Goal: Transaction & Acquisition: Purchase product/service

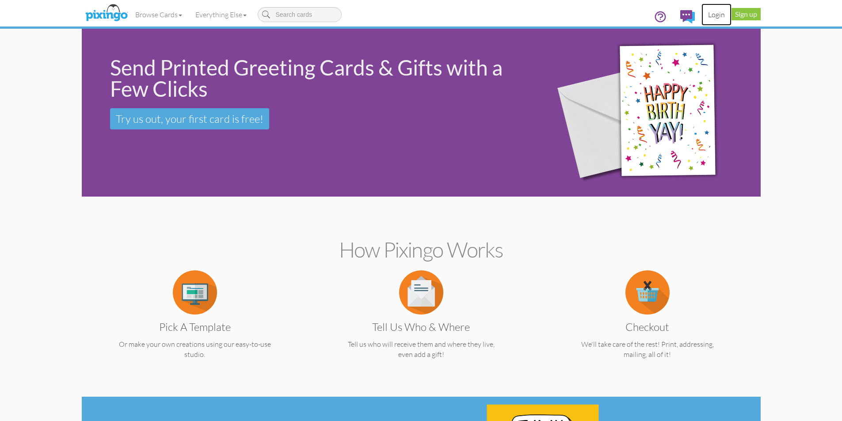
click at [713, 14] on link "Login" at bounding box center [717, 15] width 30 height 22
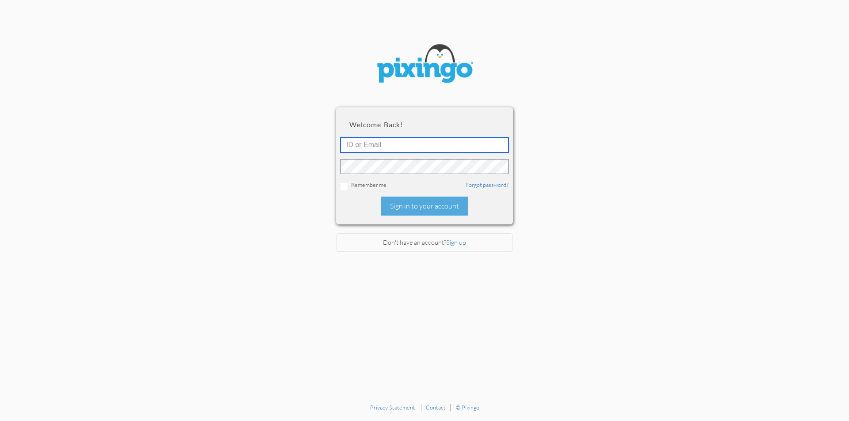
click at [433, 147] on input "text" at bounding box center [424, 144] width 168 height 15
type input "tkelly@mylegacymarketing.com"
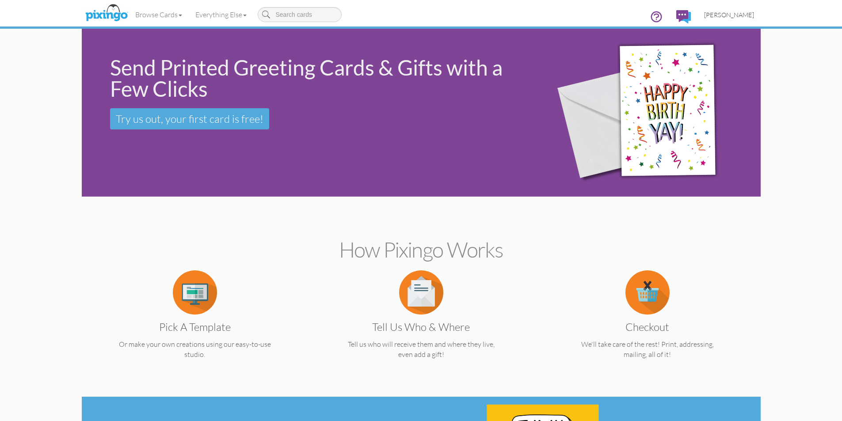
click at [747, 16] on span "[PERSON_NAME]" at bounding box center [729, 15] width 50 height 8
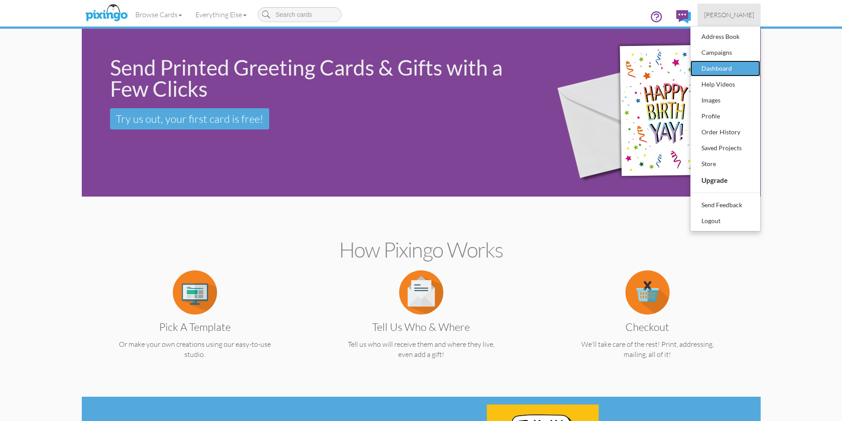
click at [729, 67] on div "Dashboard" at bounding box center [725, 68] width 52 height 13
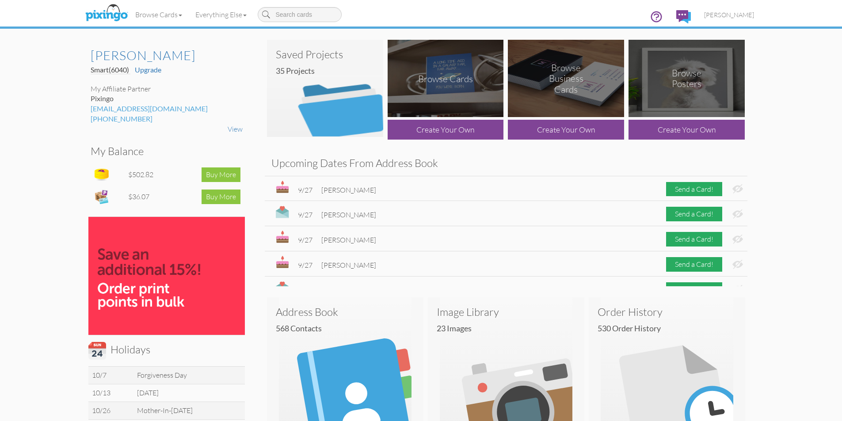
click at [433, 84] on div "Browse Cards" at bounding box center [445, 78] width 55 height 11
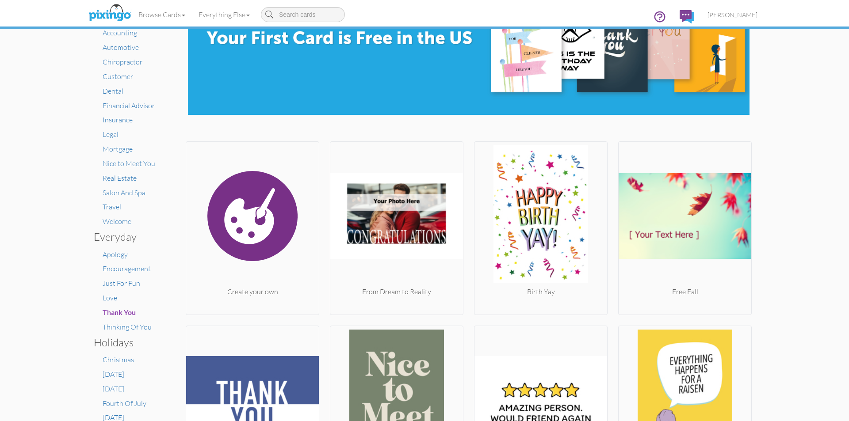
scroll to position [88, 0]
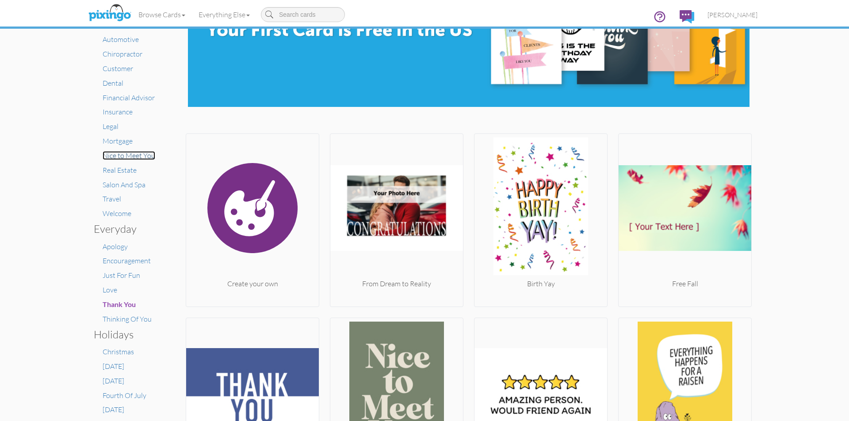
click at [133, 154] on span "Nice to Meet You" at bounding box center [129, 155] width 53 height 9
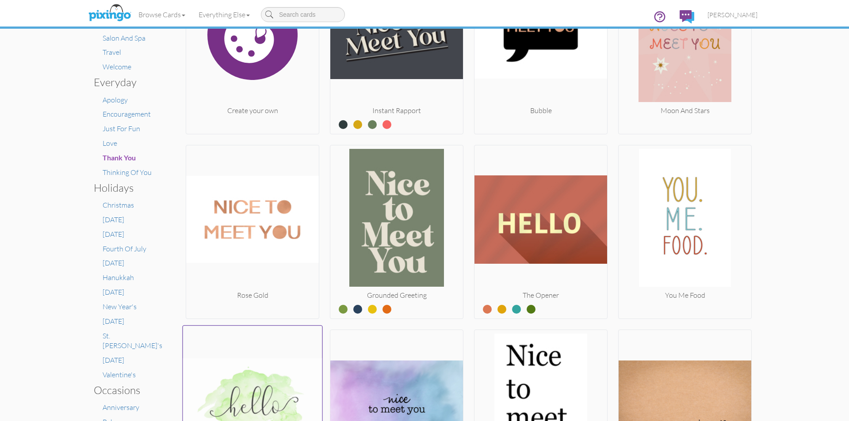
scroll to position [214, 0]
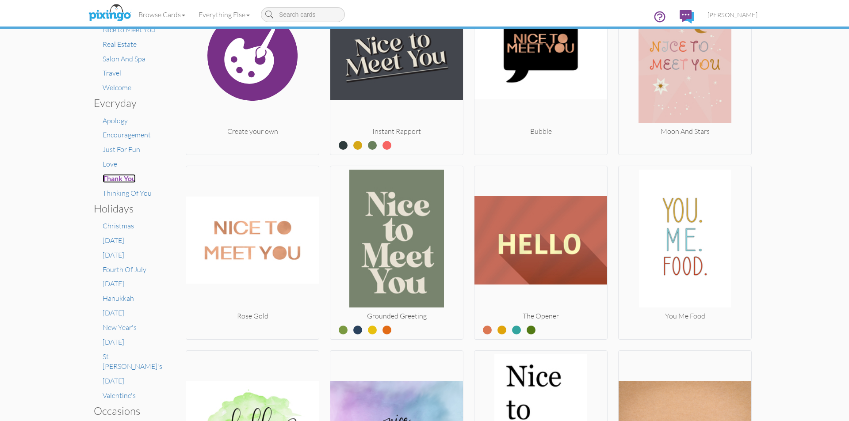
click at [126, 181] on span "Thank You" at bounding box center [119, 178] width 33 height 8
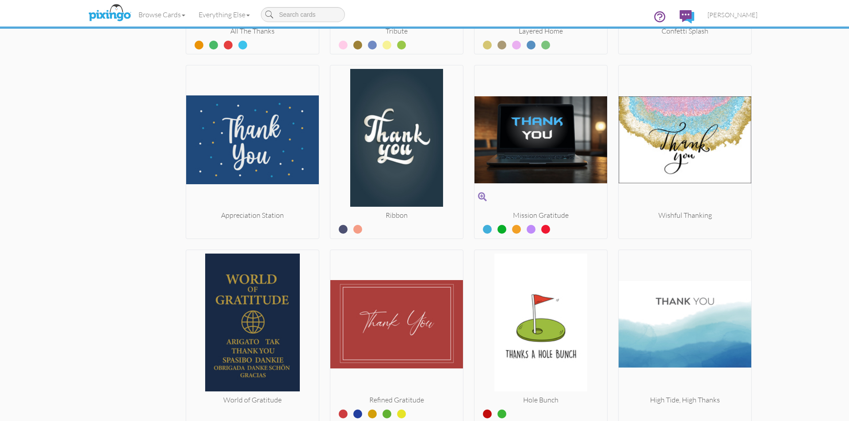
scroll to position [1061, 0]
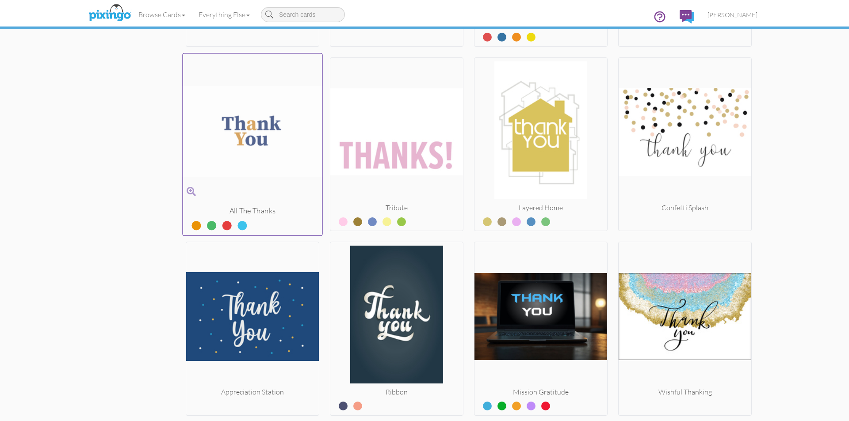
click at [260, 149] on img at bounding box center [252, 131] width 139 height 149
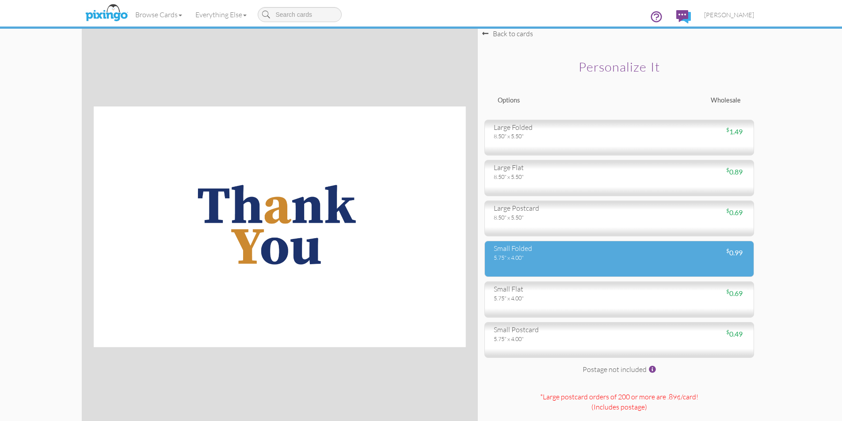
click at [543, 261] on div "5.75" x 4.00"" at bounding box center [553, 258] width 119 height 8
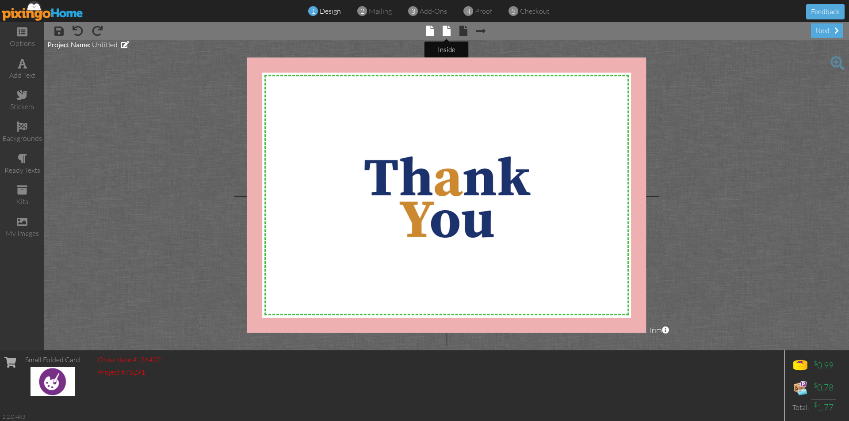
click at [447, 32] on span at bounding box center [447, 31] width 8 height 11
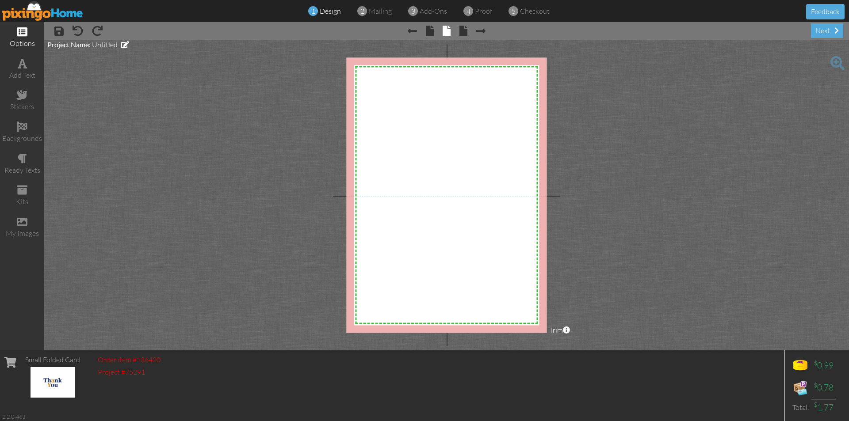
click at [26, 34] on span at bounding box center [22, 32] width 11 height 11
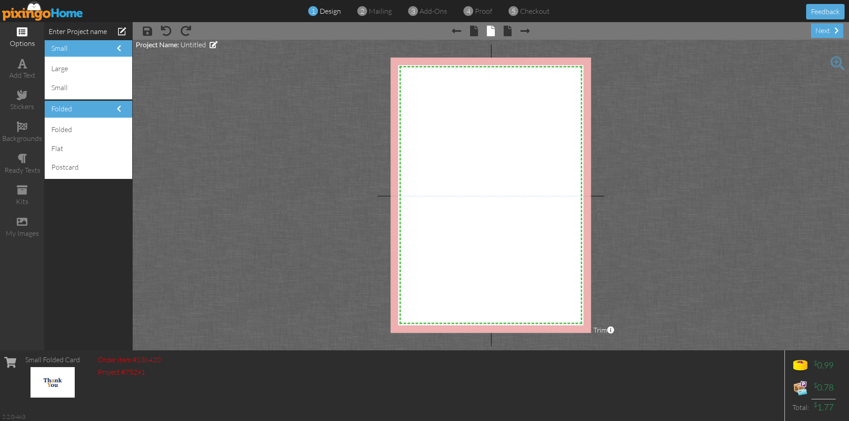
click at [281, 122] on project-studio-wrapper "X X X X X X X X X X X X X X X X X X X X X X X X X X X X X X X X X X X X X X X X…" at bounding box center [491, 195] width 716 height 311
click at [29, 71] on div "add text" at bounding box center [22, 75] width 44 height 10
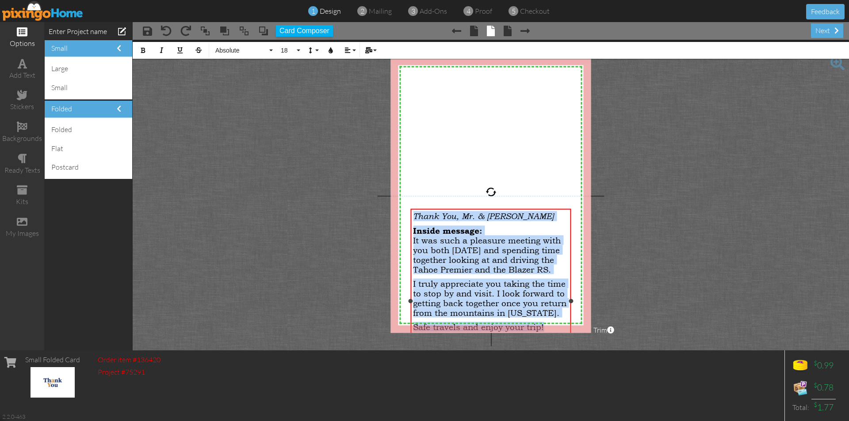
drag, startPoint x: 414, startPoint y: 218, endPoint x: 546, endPoint y: 331, distance: 174.0
click at [546, 331] on div "Thank You, Mr. & Mrs. Dooner Inside message: It was such a pleasure meeting wit…" at bounding box center [491, 295] width 156 height 169
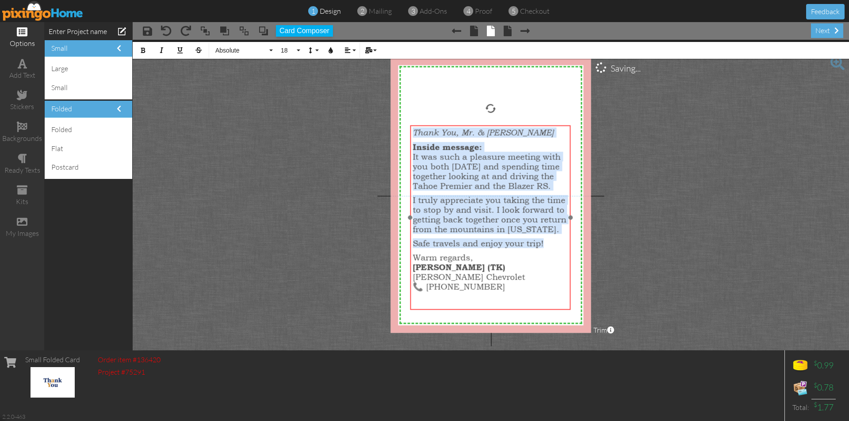
drag, startPoint x: 545, startPoint y: 209, endPoint x: 545, endPoint y: 125, distance: 83.6
click at [545, 126] on div "​ Thank You, Mr. & Mrs. Dooner Inside message: It was such a pleasure meeting w…" at bounding box center [490, 212] width 160 height 173
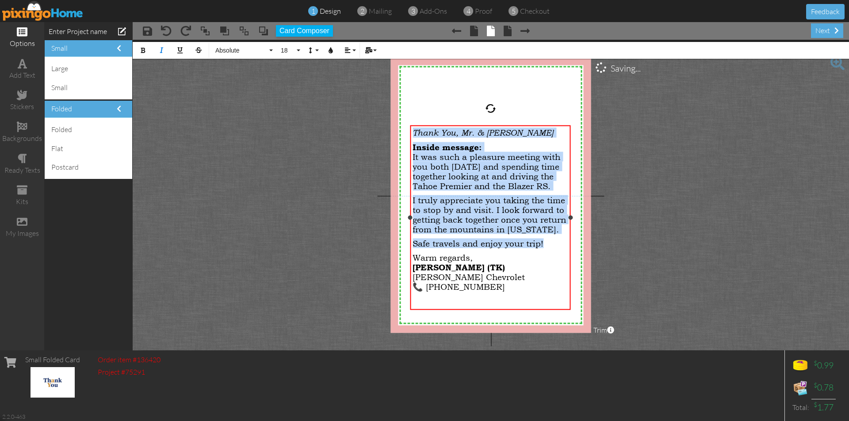
click at [519, 145] on p "Inside message: It was such a pleasure meeting with you both on Saturday and sp…" at bounding box center [490, 166] width 156 height 49
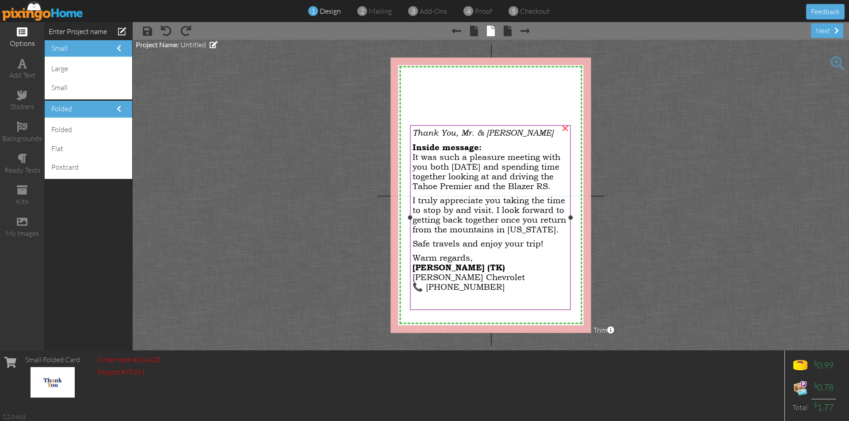
click at [420, 132] on span "Thank You, Mr. & Mrs. Dooner" at bounding box center [482, 133] width 141 height 10
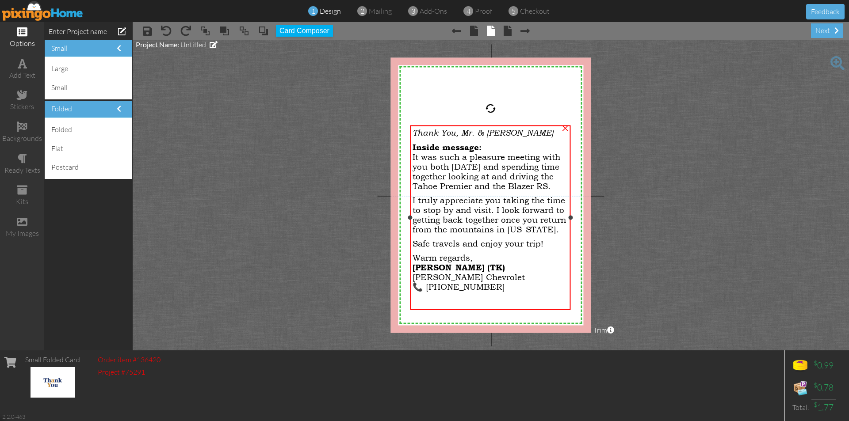
click at [420, 132] on span "Thank You, Mr. & Mrs. Dooner" at bounding box center [482, 133] width 141 height 10
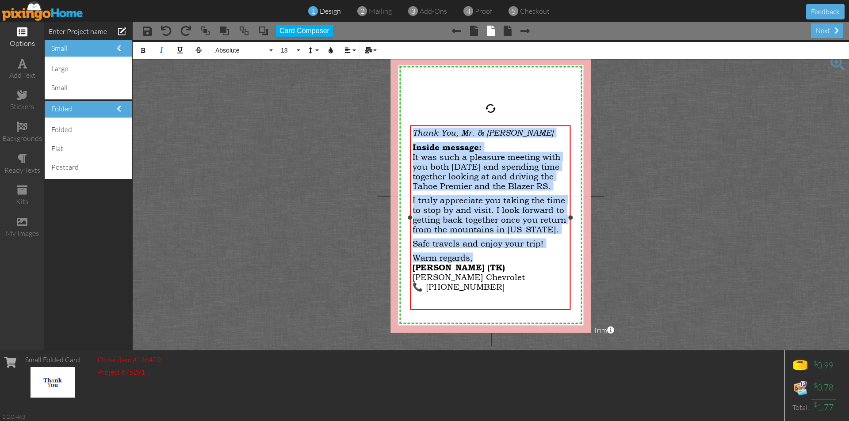
drag, startPoint x: 414, startPoint y: 131, endPoint x: 528, endPoint y: 265, distance: 175.9
click at [528, 265] on div "Thank You, Mr. & Mrs. Dooner Inside message: It was such a pleasure meeting wit…" at bounding box center [490, 212] width 156 height 169
click at [299, 52] on button "18" at bounding box center [289, 50] width 26 height 17
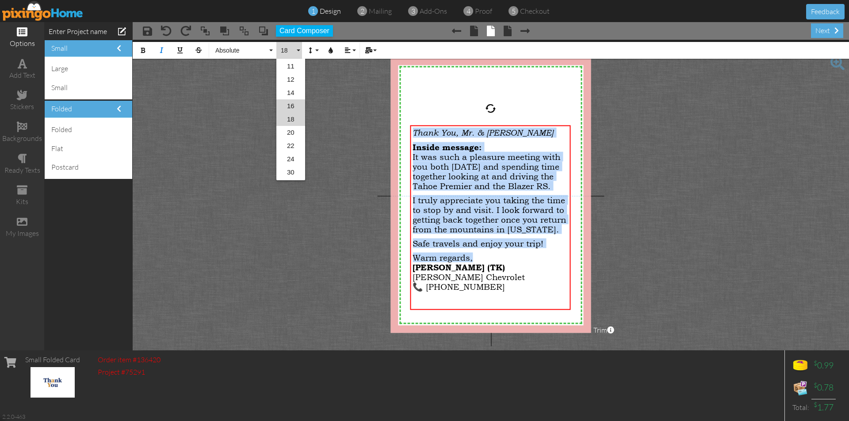
click at [292, 103] on link "16" at bounding box center [290, 105] width 29 height 13
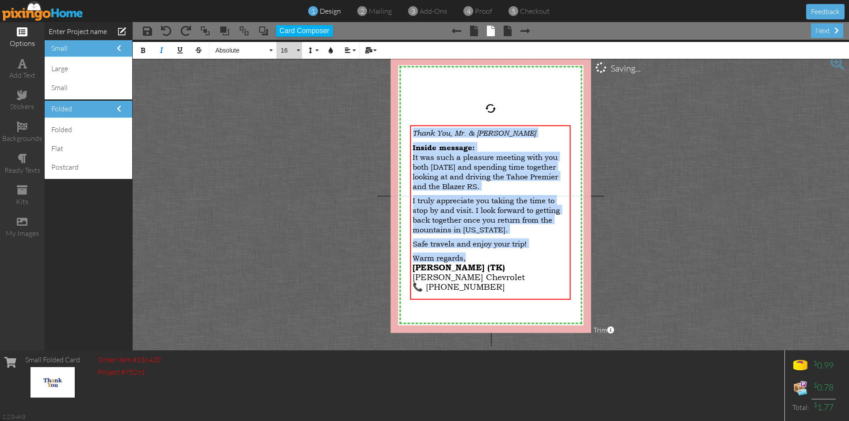
click at [298, 51] on button "16" at bounding box center [289, 50] width 26 height 17
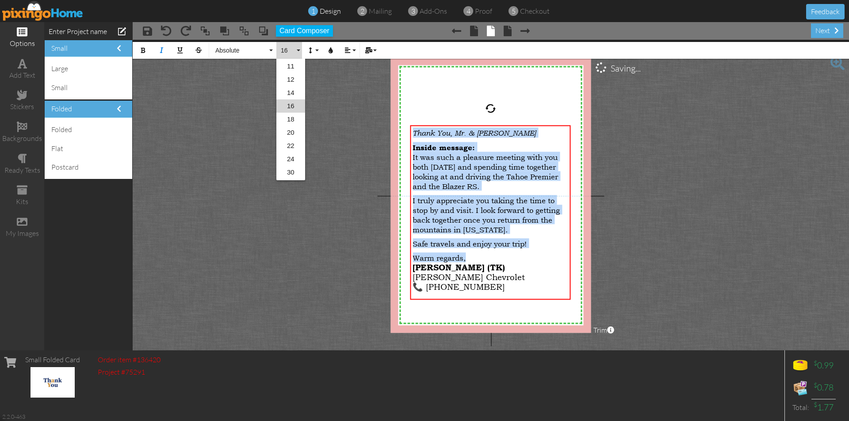
scroll to position [65, 0]
click at [295, 103] on link "14" at bounding box center [290, 105] width 29 height 13
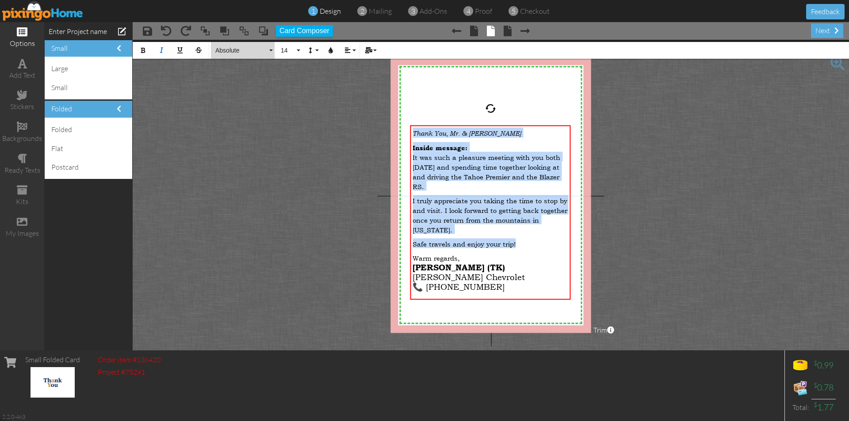
click at [271, 51] on button "Absolute" at bounding box center [243, 50] width 64 height 17
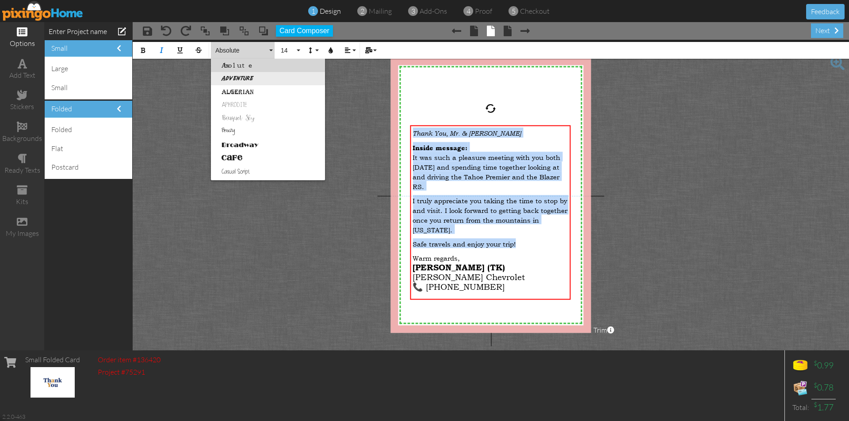
click at [253, 82] on link "Adventure" at bounding box center [268, 78] width 114 height 13
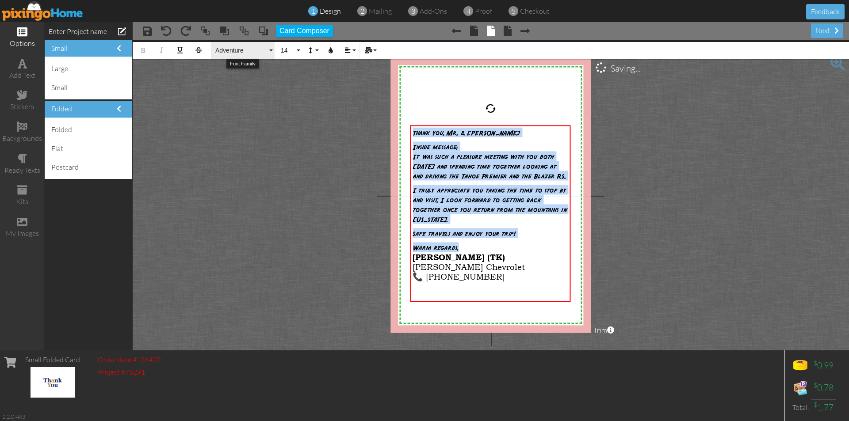
click at [272, 53] on button "Adventure" at bounding box center [243, 50] width 64 height 17
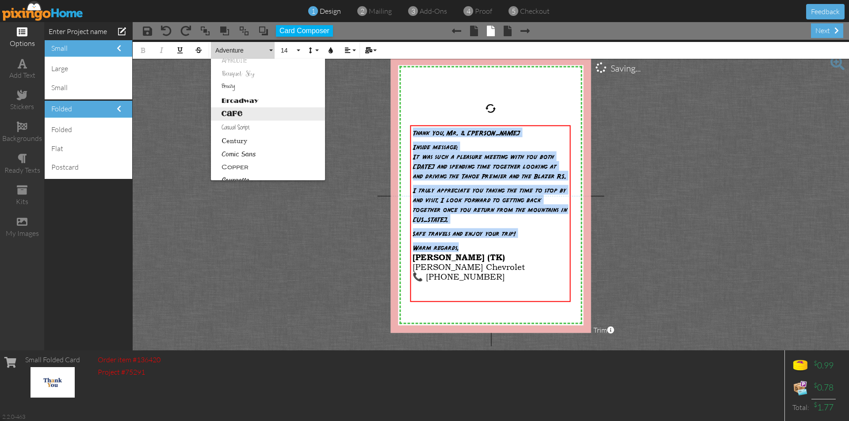
scroll to position [88, 0]
click at [261, 116] on link "Comic Sans" at bounding box center [268, 109] width 114 height 13
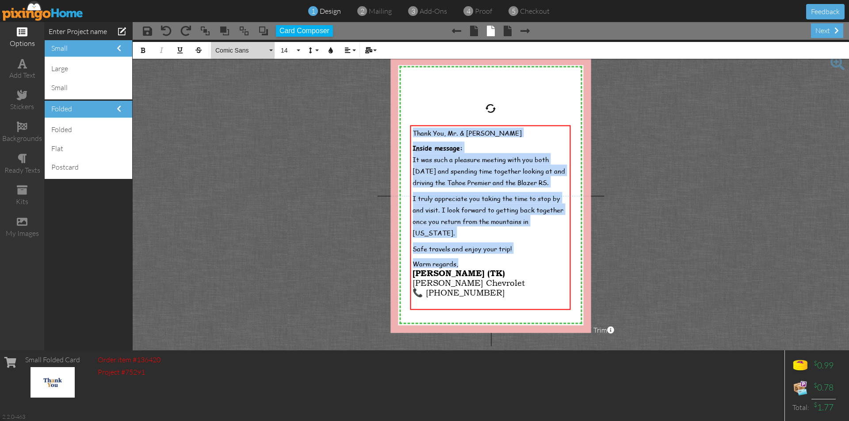
click at [270, 49] on button "Comic Sans" at bounding box center [243, 50] width 64 height 17
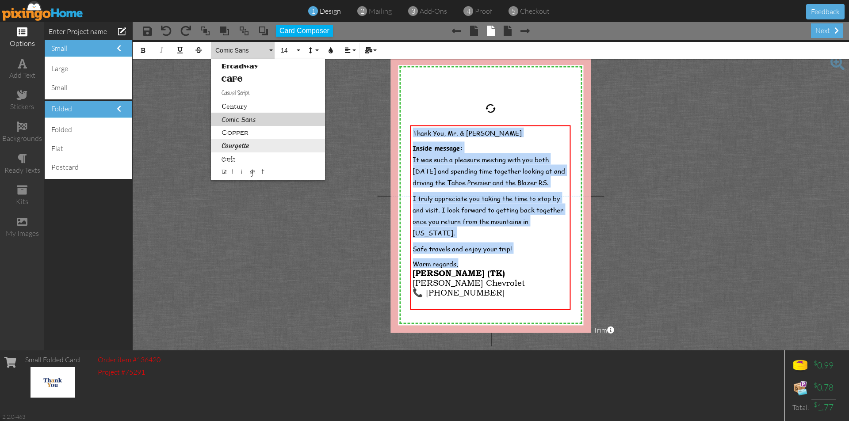
click at [252, 149] on link "Courgette" at bounding box center [268, 145] width 114 height 13
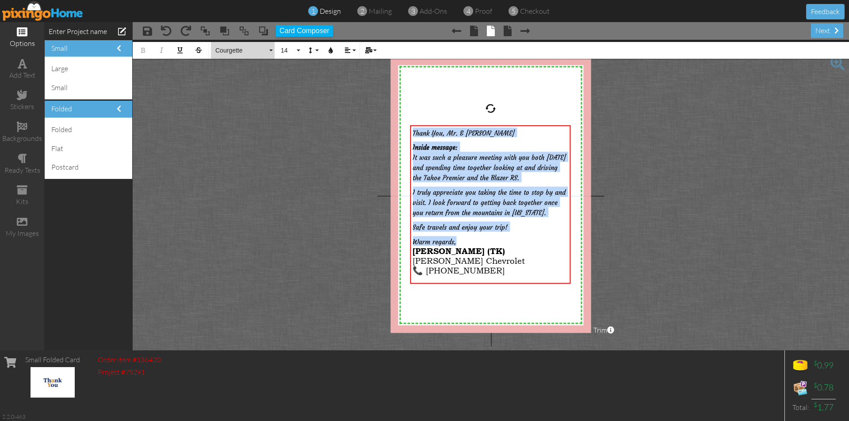
click at [271, 50] on button "Courgette" at bounding box center [243, 50] width 64 height 17
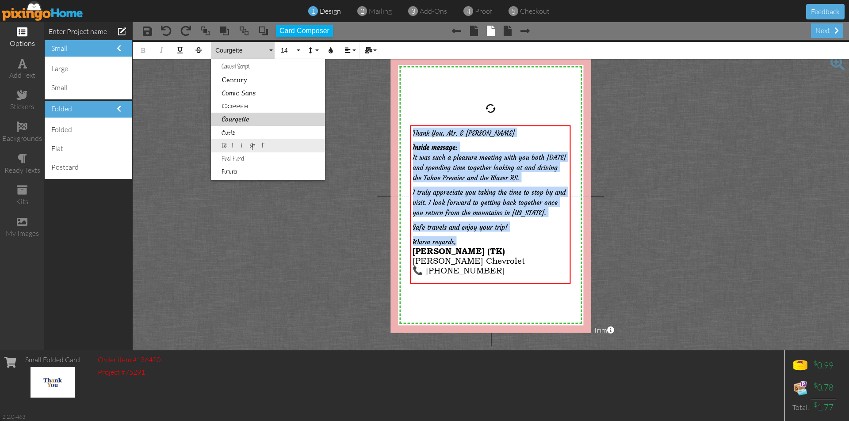
click at [239, 145] on link "Delight" at bounding box center [268, 145] width 114 height 13
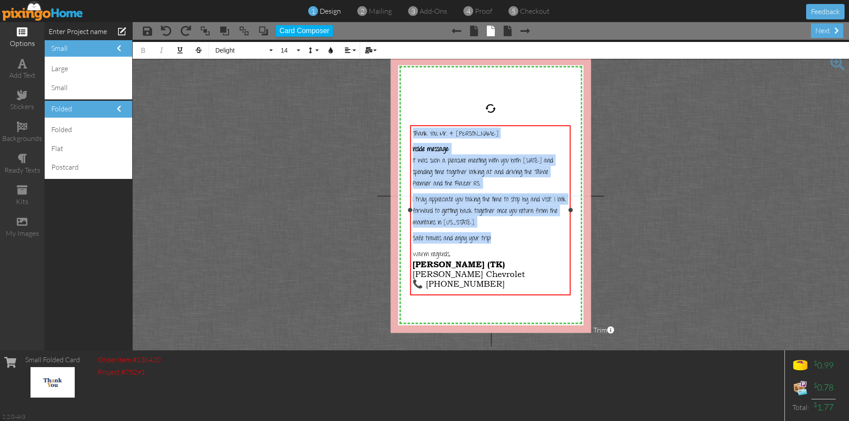
click at [471, 148] on p "Inside message: It was such a pleasure meeting with you both on Saturday and sp…" at bounding box center [490, 166] width 156 height 46
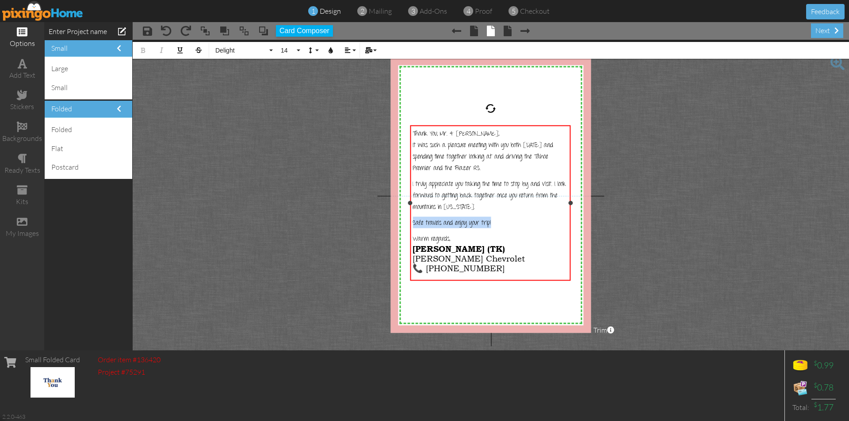
drag, startPoint x: 492, startPoint y: 221, endPoint x: 412, endPoint y: 224, distance: 80.1
click at [412, 224] on div "Thank You, Mr. & Mrs. Dooner, It was such a pleasure meeting with you both on S…" at bounding box center [490, 203] width 160 height 155
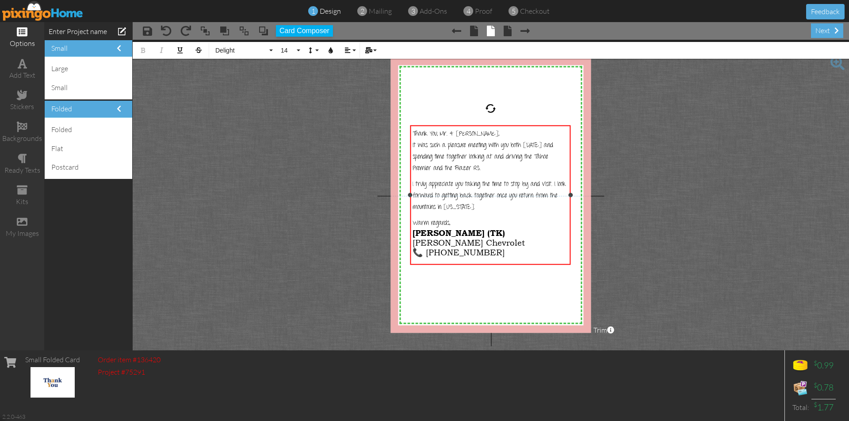
click at [514, 216] on div "Thank You, Mr. & Mrs. Dooner, It was such a pleasure meeting with you both on S…" at bounding box center [490, 195] width 156 height 134
drag, startPoint x: 413, startPoint y: 231, endPoint x: 484, endPoint y: 233, distance: 70.8
click at [484, 233] on p "Warm regards, Terry Kelly (TK) Dale Earnhardt Chevrolet 📞 850-284-7664" at bounding box center [490, 237] width 156 height 41
click at [301, 51] on button "18" at bounding box center [289, 50] width 26 height 17
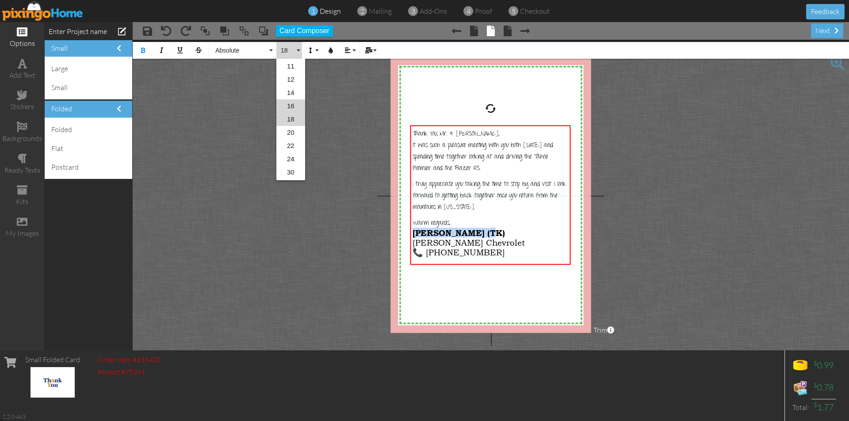
click at [294, 102] on link "16" at bounding box center [290, 105] width 29 height 13
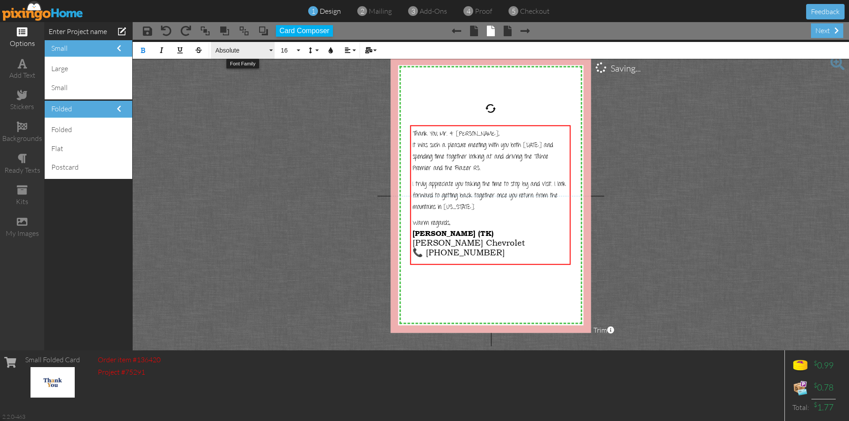
click at [273, 52] on button "Absolute" at bounding box center [243, 50] width 64 height 17
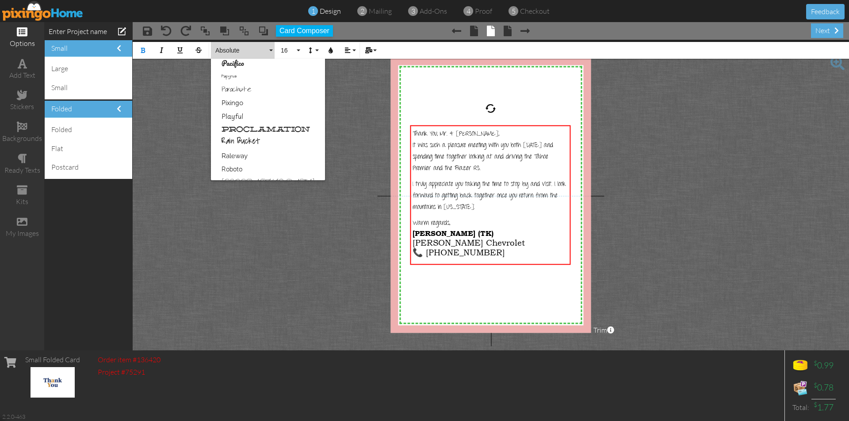
scroll to position [442, 0]
click at [250, 122] on link "Rain Bucket" at bounding box center [268, 127] width 114 height 13
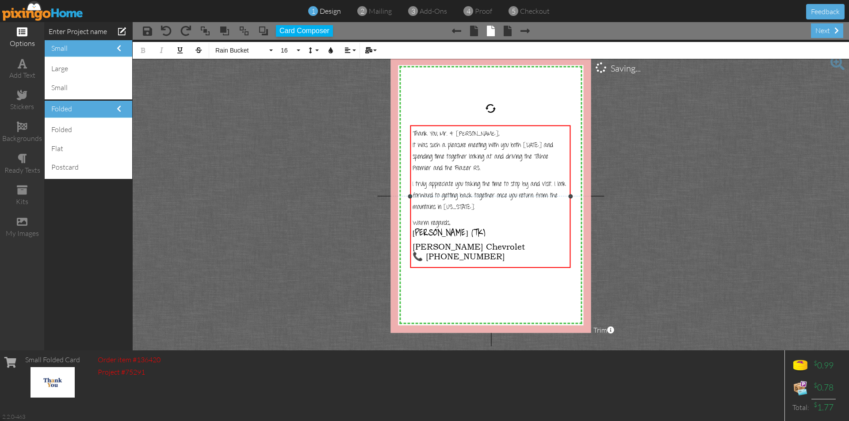
click at [464, 219] on p "Warm regards, Terry Kelly (TK) Dale Earnhardt Chevrolet 📞 850-284-7664" at bounding box center [490, 239] width 156 height 45
click at [413, 231] on span "Terry Kelly (TK)" at bounding box center [448, 235] width 73 height 13
drag, startPoint x: 413, startPoint y: 244, endPoint x: 506, endPoint y: 254, distance: 93.4
click at [506, 254] on p "Warm regards, Terry Kelly (TK) Dale Earnhardt Chevrolet 📞 850-284-7664" at bounding box center [490, 239] width 156 height 45
click at [298, 50] on button "18" at bounding box center [289, 50] width 26 height 17
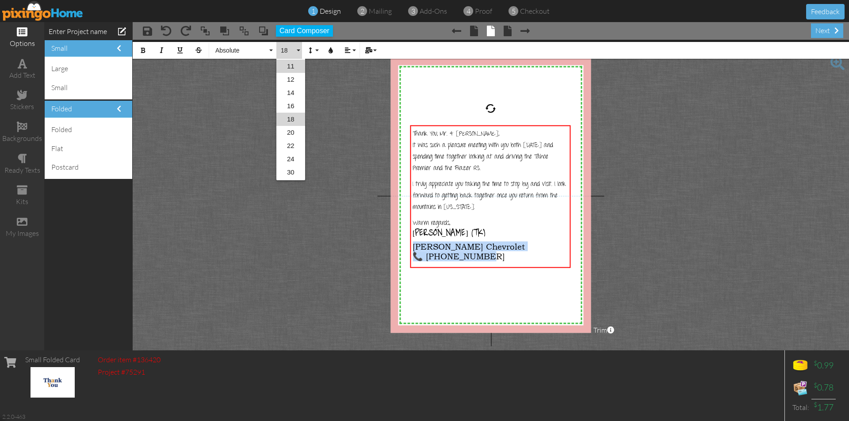
click at [293, 64] on link "11" at bounding box center [290, 66] width 29 height 13
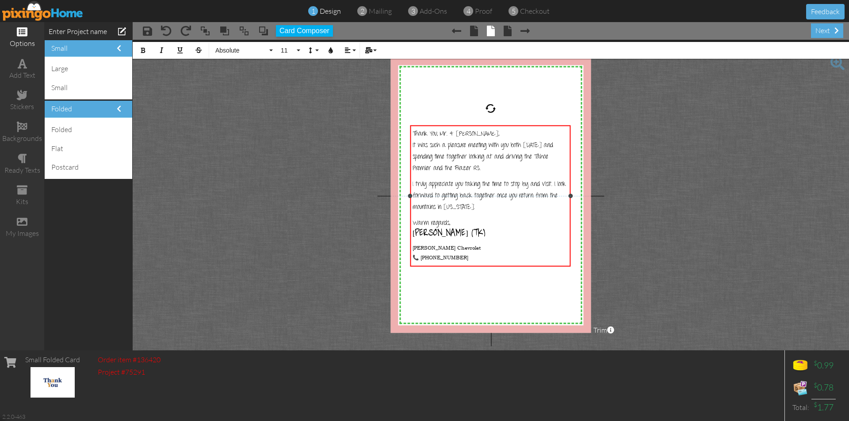
drag, startPoint x: 412, startPoint y: 131, endPoint x: 535, endPoint y: 231, distance: 159.0
click at [535, 231] on div "Thank You, Mr. & Mrs. Dooner, It was such a pleasure meeting with you both on S…" at bounding box center [490, 197] width 156 height 138
click at [332, 52] on icon "button" at bounding box center [331, 50] width 6 height 6
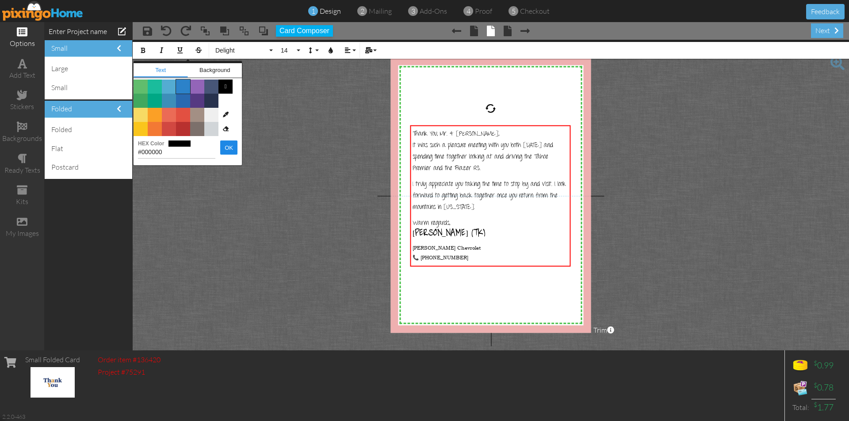
click at [186, 87] on span "Color #2C82C9" at bounding box center [183, 87] width 14 height 14
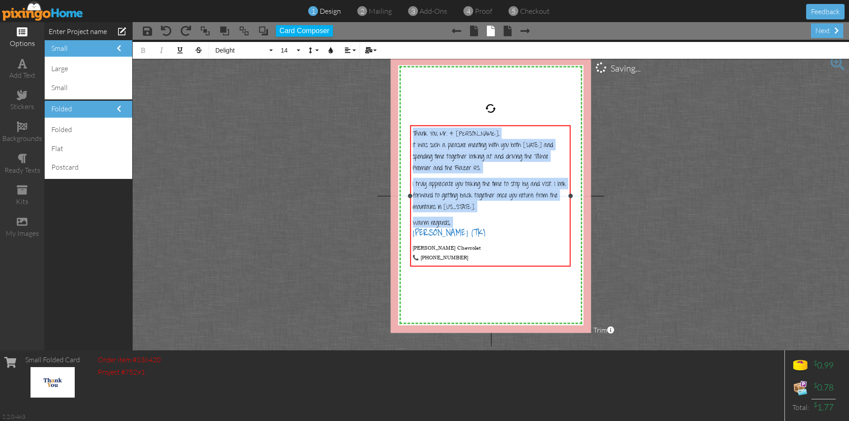
click at [515, 220] on p "Warm regards, Terry Kelly (TK) Dale Earnhardt Chevrolet 📞 850-284-7664" at bounding box center [490, 239] width 156 height 44
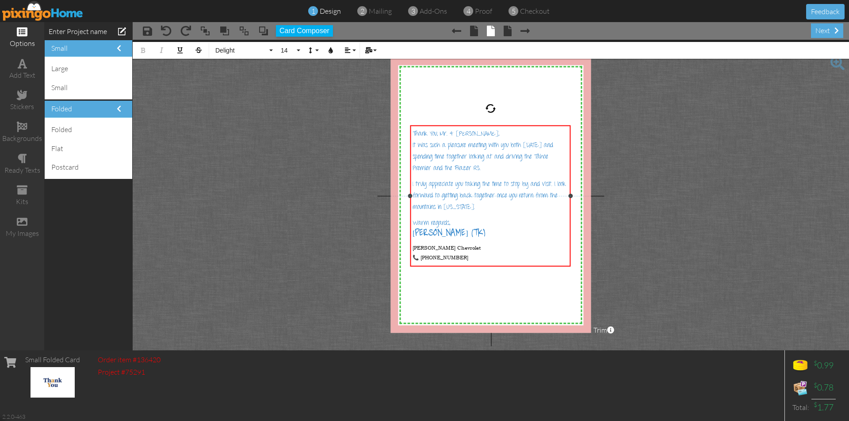
click at [413, 245] on span "Dale Earnhardt Chevrolet 📞 850-284-7664" at bounding box center [446, 252] width 68 height 17
drag, startPoint x: 412, startPoint y: 265, endPoint x: 461, endPoint y: 267, distance: 48.6
click at [461, 261] on p "Warm regards, Terry Kelly (TK) Dale Earnhardt Chevrolet 📞 850-284-7664" at bounding box center [490, 239] width 156 height 44
click at [441, 254] on p "Warm regards, Terry Kelly (TK) Dale Earnhardt Chevrolet" at bounding box center [490, 239] width 156 height 44
click at [517, 244] on span "Dale Earnhardt Chevrolet 📞 850-284-7664" at bounding box center [474, 247] width 124 height 7
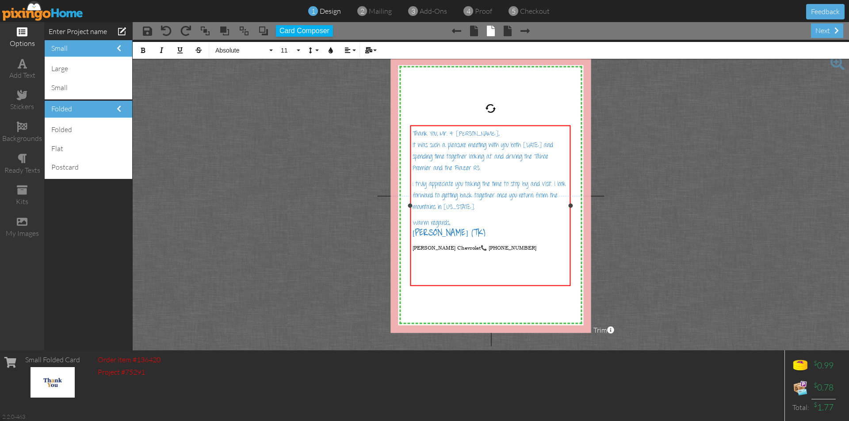
drag, startPoint x: 438, startPoint y: 231, endPoint x: 500, endPoint y: 231, distance: 61.5
click at [500, 231] on p "Warm regards, Terry Kelly (TK) Dale Earnhardt Chevrolet 📞 850-284-7664" at bounding box center [490, 239] width 156 height 44
click at [504, 231] on p "Warm regards, Terry Kelly (TK) Dale Earnhardt Chevrolet 📞 850-284-7664" at bounding box center [490, 239] width 156 height 44
click at [439, 231] on span "Terry Kelly (TK)" at bounding box center [448, 235] width 73 height 13
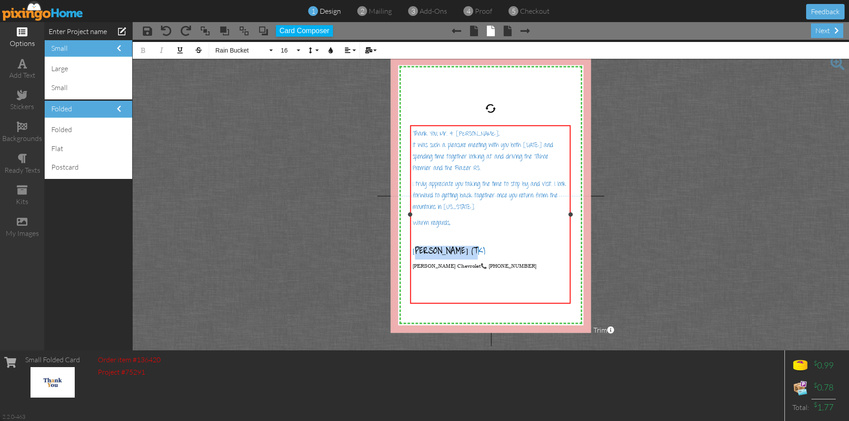
drag, startPoint x: 415, startPoint y: 249, endPoint x: 470, endPoint y: 248, distance: 54.4
click at [470, 248] on p "Terry Kelly (TK) Dale Earnhardt Chevrolet 📞 850-284-7664" at bounding box center [490, 262] width 156 height 33
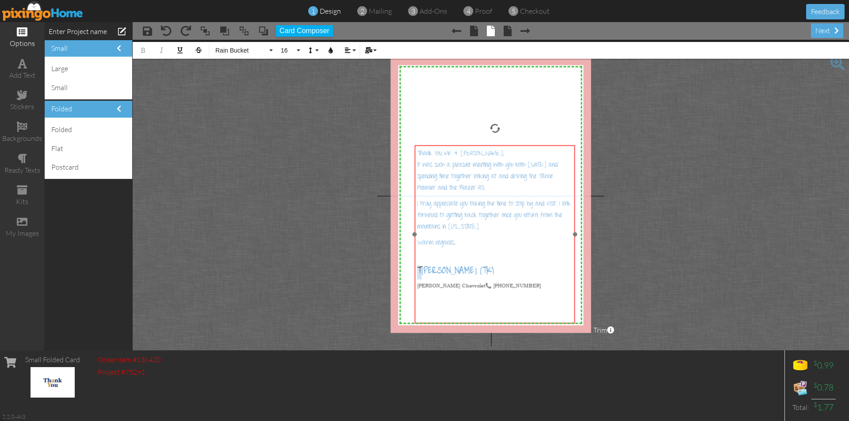
drag, startPoint x: 527, startPoint y: 126, endPoint x: 531, endPoint y: 145, distance: 20.4
click at [531, 145] on div "Thank You, Mr. & Mrs. Dooner, It was such a pleasure meeting with you both on S…" at bounding box center [495, 225] width 160 height 160
click at [417, 267] on span "Terry Kelly (TK)" at bounding box center [453, 273] width 73 height 13
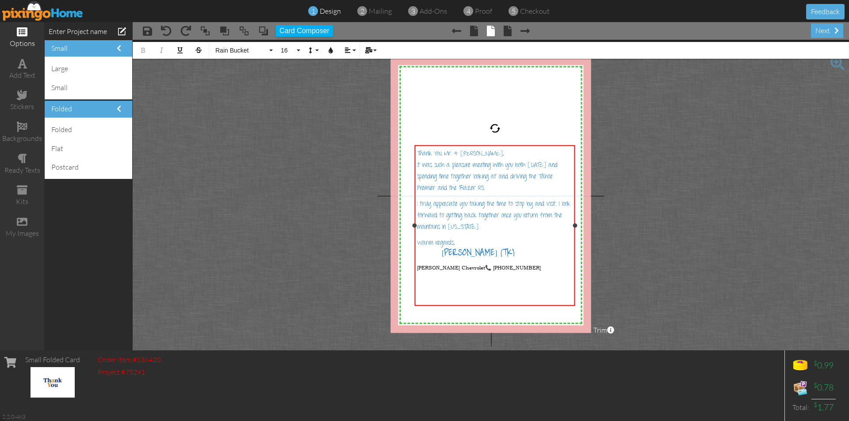
drag, startPoint x: 425, startPoint y: 285, endPoint x: 540, endPoint y: 285, distance: 114.9
click at [540, 281] on p "Warm regards, Terry Kelly (TK) Dale Earnhardt Chevrolet 📞 850-284-7664" at bounding box center [495, 259] width 156 height 44
click at [353, 50] on button "Align" at bounding box center [349, 50] width 17 height 17
click at [355, 80] on icon at bounding box center [354, 78] width 6 height 7
click at [500, 265] on span "Dale Earnhardt Chevrolet 📞 850-284-7664" at bounding box center [494, 272] width 153 height 17
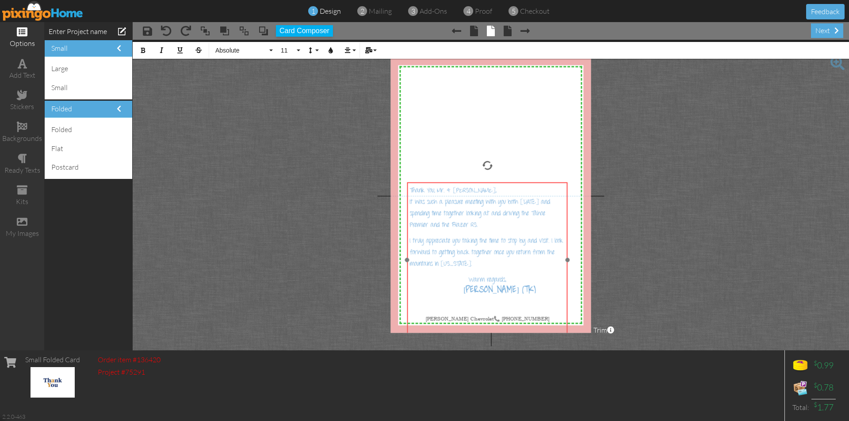
drag, startPoint x: 526, startPoint y: 146, endPoint x: 518, endPoint y: 183, distance: 37.9
click at [518, 183] on div "Thank You, Mr. & Mrs. Dooner, It was such a pleasure meeting with you both on S…" at bounding box center [487, 261] width 160 height 157
drag, startPoint x: 565, startPoint y: 183, endPoint x: 571, endPoint y: 182, distance: 6.2
click at [571, 182] on div "Thank You, Mr. & Mrs. Dooner, It was such a pleasure meeting with you both on S…" at bounding box center [493, 260] width 160 height 157
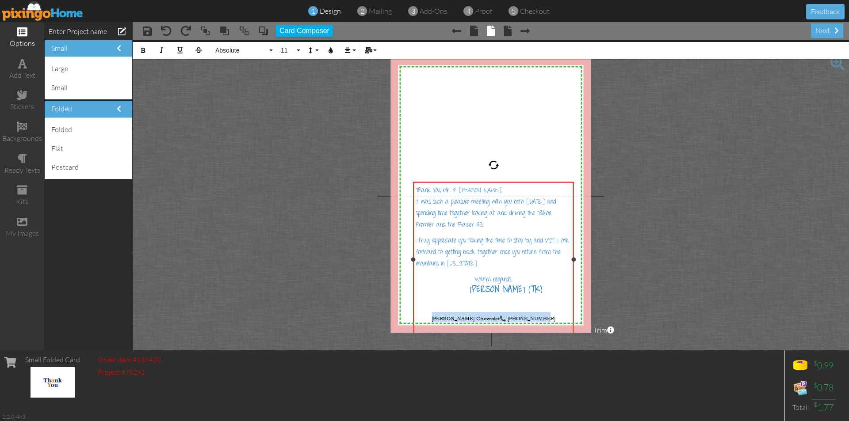
drag, startPoint x: 439, startPoint y: 315, endPoint x: 550, endPoint y: 315, distance: 111.4
click at [550, 315] on p "Dale Earnhardt Chevrolet 📞 850-284-7664" at bounding box center [494, 322] width 156 height 19
drag, startPoint x: 459, startPoint y: 302, endPoint x: 568, endPoint y: 300, distance: 108.8
click at [553, 301] on span "Dale Earnhardt Chevrolet 📞 850-284-7664" at bounding box center [493, 309] width 118 height 17
click at [348, 53] on icon "button" at bounding box center [347, 50] width 6 height 6
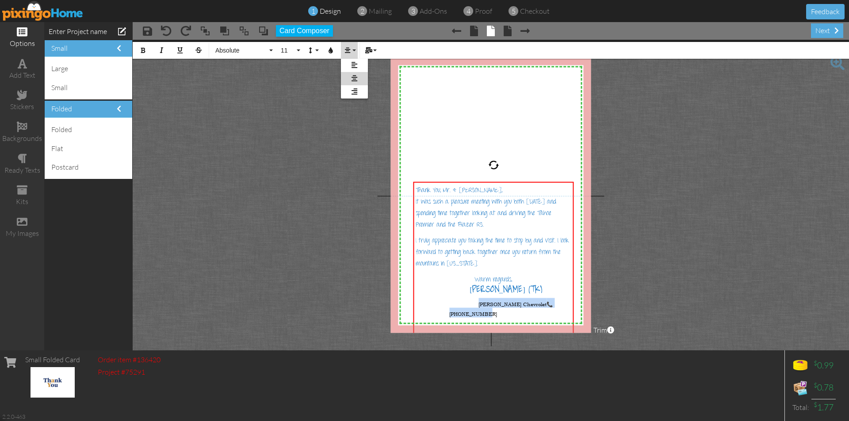
click at [356, 77] on icon at bounding box center [354, 78] width 6 height 7
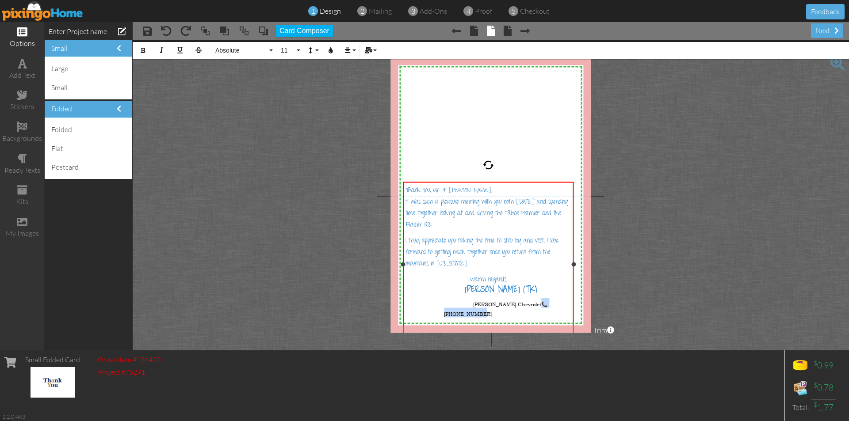
drag, startPoint x: 414, startPoint y: 264, endPoint x: 404, endPoint y: 263, distance: 10.3
click at [404, 263] on div at bounding box center [403, 264] width 4 height 4
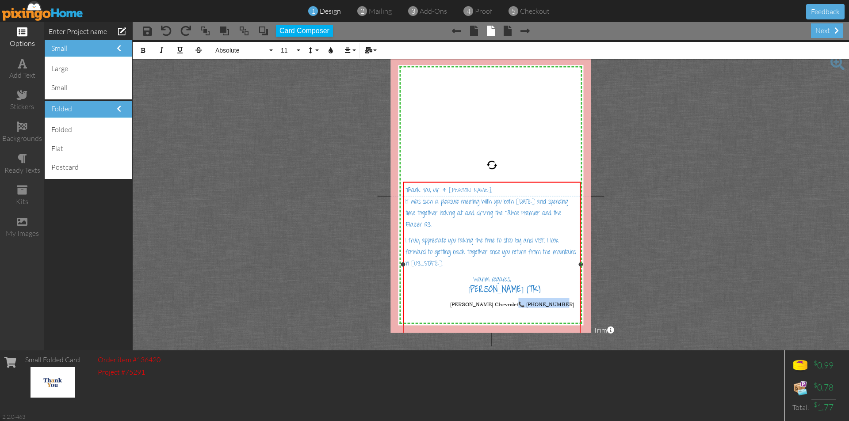
drag, startPoint x: 574, startPoint y: 264, endPoint x: 581, endPoint y: 265, distance: 7.2
click at [581, 265] on div at bounding box center [580, 264] width 4 height 4
click at [448, 299] on p "Warm regards, Terry Kelly (TK) Dale Earnhardt Chevrolet 📞 850-284-7664" at bounding box center [491, 296] width 173 height 44
click at [451, 278] on p "Warm regards, Terry Kelly (TK) Dale Earnhardt Chevrolet 📞 850-284-7664" at bounding box center [491, 296] width 173 height 44
click at [450, 301] on span "Dale Earnhardt Chevrolet 📞 850-284-7664" at bounding box center [512, 304] width 124 height 7
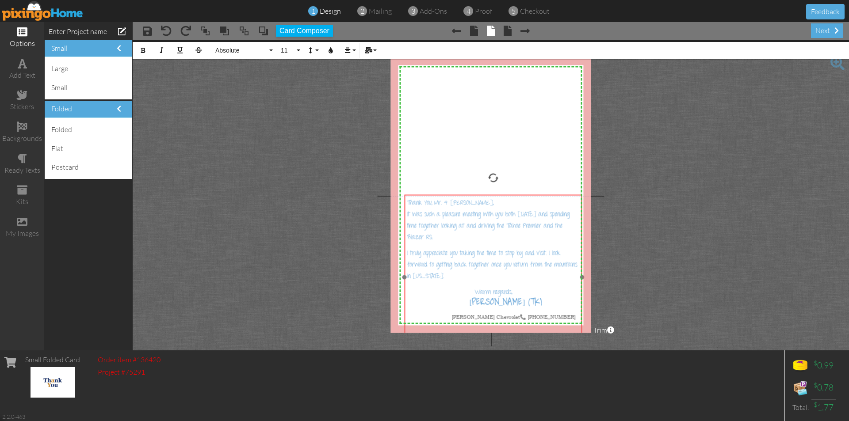
drag, startPoint x: 511, startPoint y: 182, endPoint x: 512, endPoint y: 195, distance: 12.9
click at [512, 195] on div "Thank You, Mr. & Mrs. Dooner, It was such a pleasure meeting with you both on S…" at bounding box center [493, 278] width 177 height 166
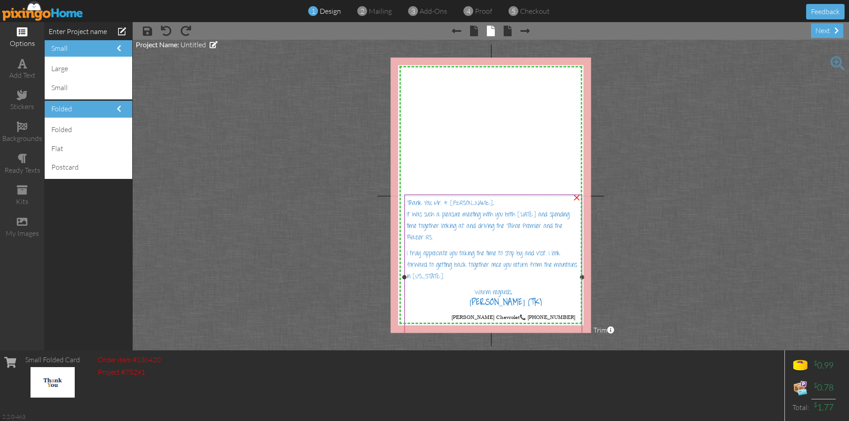
click at [499, 303] on span "Terry Kelly (TK)" at bounding box center [506, 304] width 73 height 13
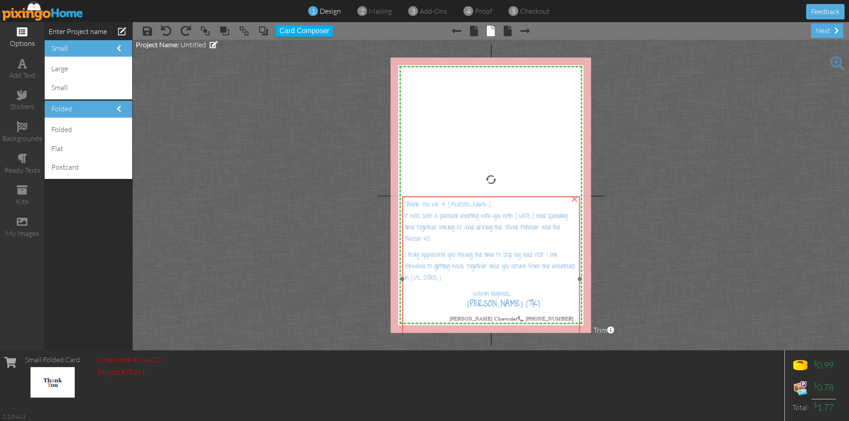
click at [493, 207] on p "Thank You, Mr. & Mrs. Dooner, It was such a pleasure meeting with you both on S…" at bounding box center [491, 222] width 173 height 46
click at [451, 239] on p "Thank You, Mr. & Mrs. Dooner, It was such a pleasure meeting with you both on S…" at bounding box center [491, 222] width 173 height 46
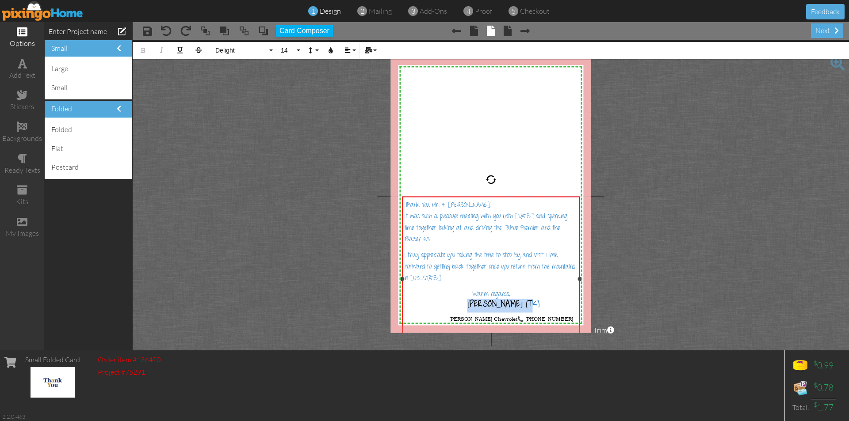
drag, startPoint x: 475, startPoint y: 302, endPoint x: 536, endPoint y: 308, distance: 61.7
click at [536, 308] on p "Warm regards, Terry Kelly (TK) Dale Earnhardt Chevrolet 📞 850-284-7664" at bounding box center [491, 310] width 173 height 44
click at [333, 53] on icon "button" at bounding box center [331, 50] width 6 height 6
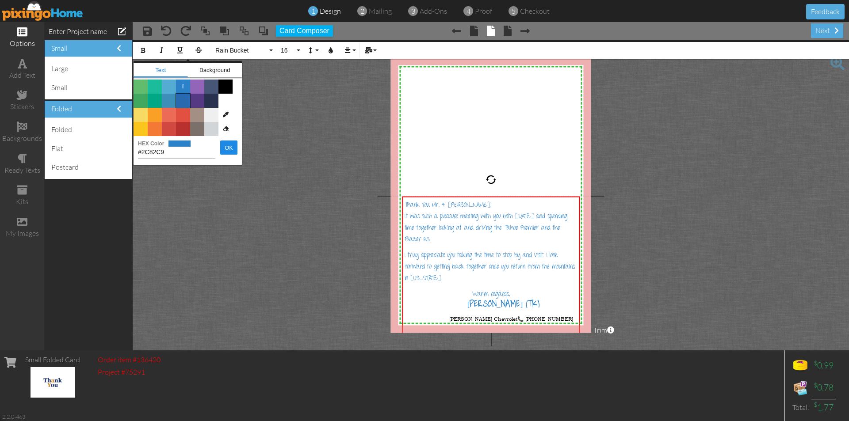
click at [183, 101] on span "Color #2969B0" at bounding box center [183, 101] width 14 height 14
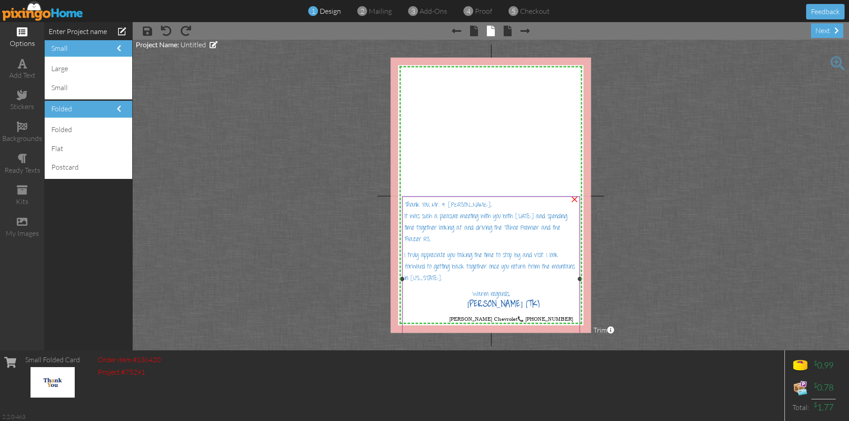
click at [521, 285] on div "Thank You, Mr. & Mrs. Dooner, It was such a pleasure meeting with you both on S…" at bounding box center [490, 280] width 177 height 166
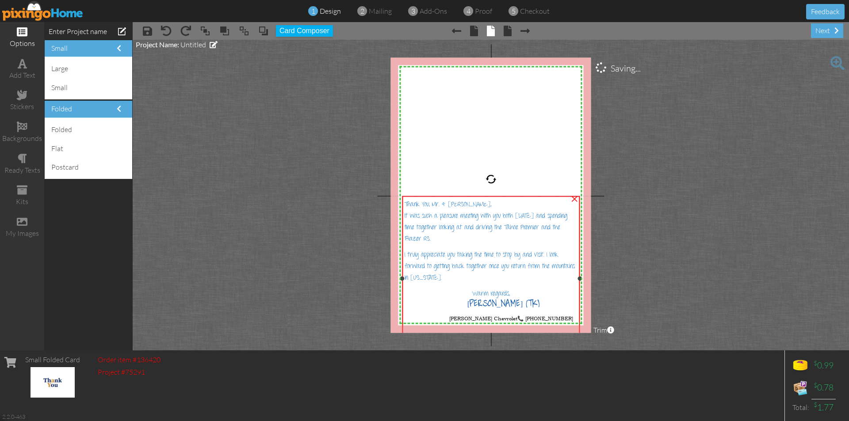
click at [508, 254] on span "I truly appreciate you taking the time to stop by and visit. I look forward to …" at bounding box center [490, 266] width 170 height 33
click at [510, 255] on span "I truly appreciate you taking the time to stop by and visit. I look forward to …" at bounding box center [490, 266] width 170 height 33
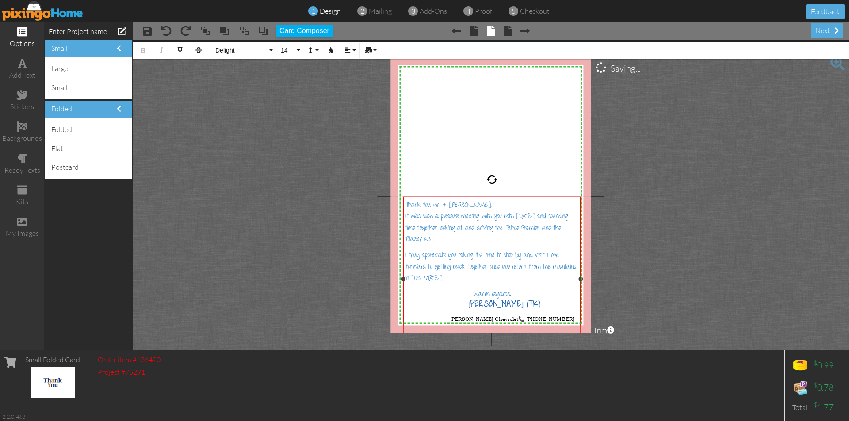
click at [510, 295] on span "Warm regards," at bounding box center [492, 295] width 38 height 10
click at [656, 123] on project-studio-wrapper "X X X X X X X X X X X X X X X X X X X X X X X X X X X X X X X X X X X X X X X X…" at bounding box center [491, 195] width 716 height 311
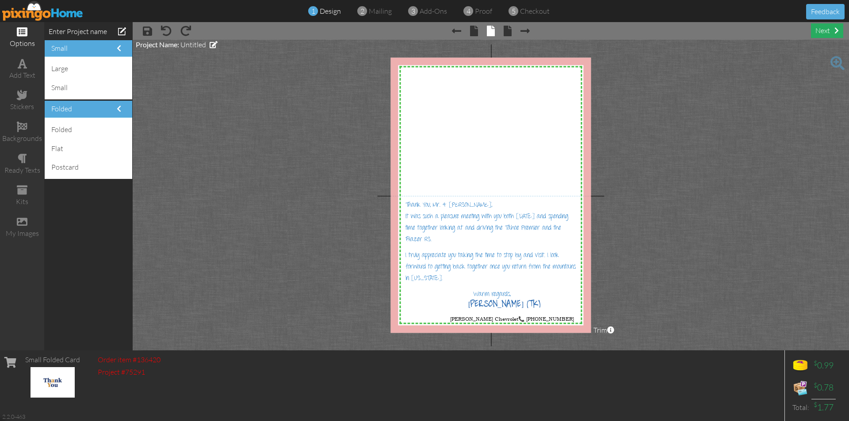
click at [822, 31] on div "next" at bounding box center [827, 30] width 32 height 15
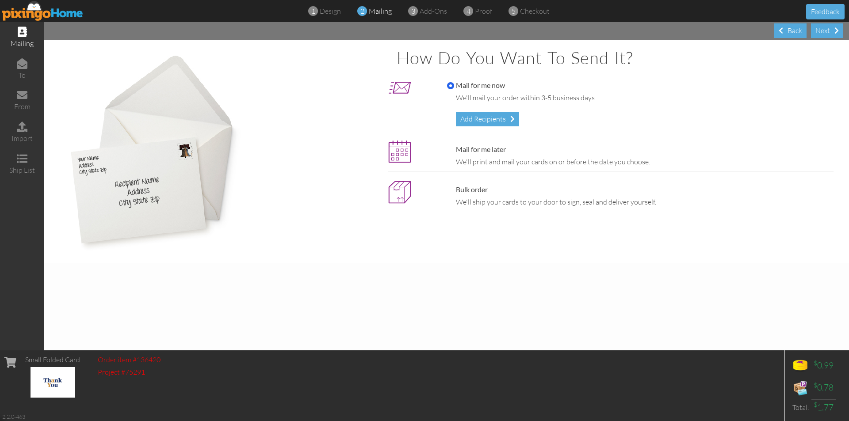
click at [49, 14] on img at bounding box center [42, 11] width 81 height 20
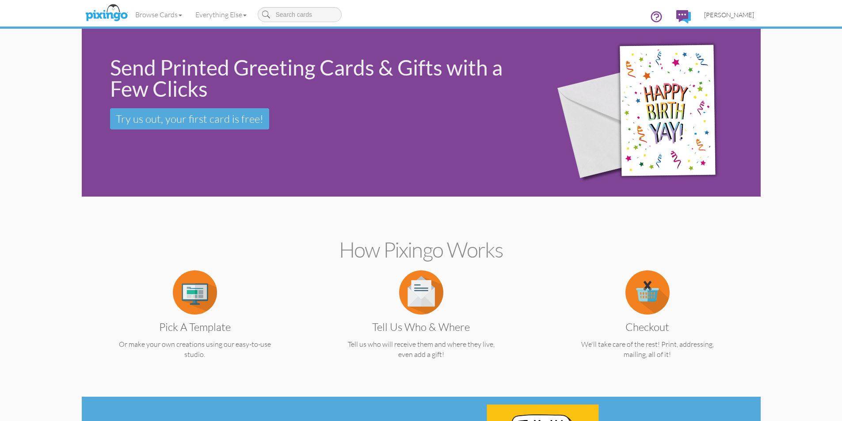
click at [745, 16] on span "[PERSON_NAME]" at bounding box center [729, 15] width 50 height 8
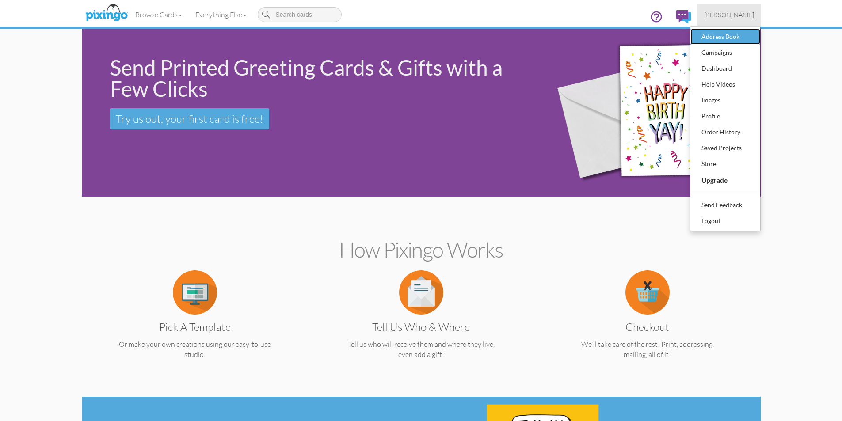
click at [729, 39] on div "Address Book" at bounding box center [725, 36] width 52 height 13
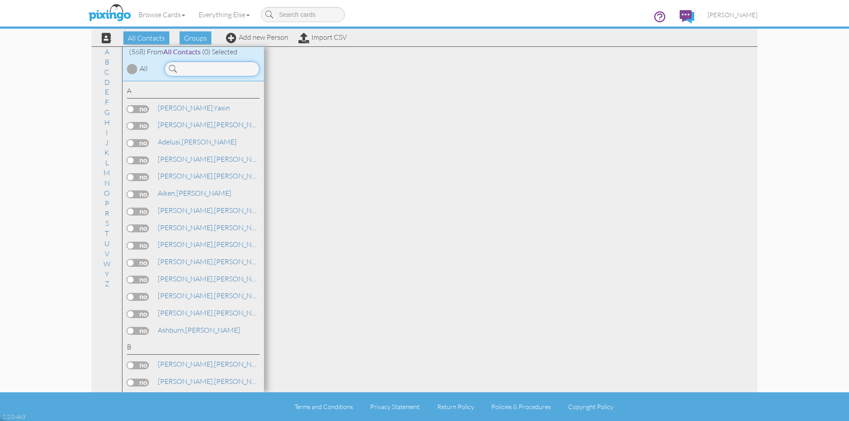
click at [234, 66] on input at bounding box center [211, 68] width 95 height 15
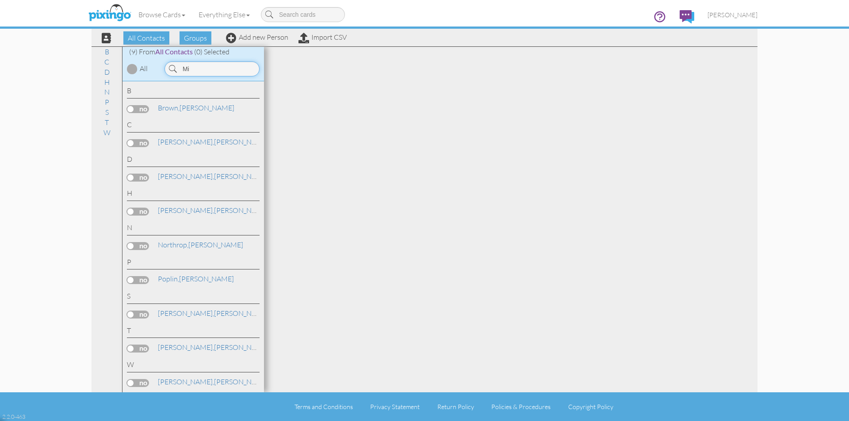
type input "M"
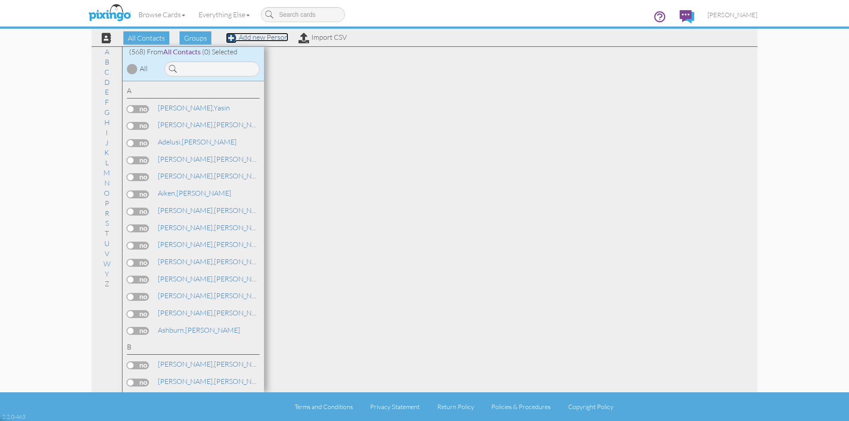
click at [267, 37] on link "Add new Person" at bounding box center [257, 37] width 62 height 9
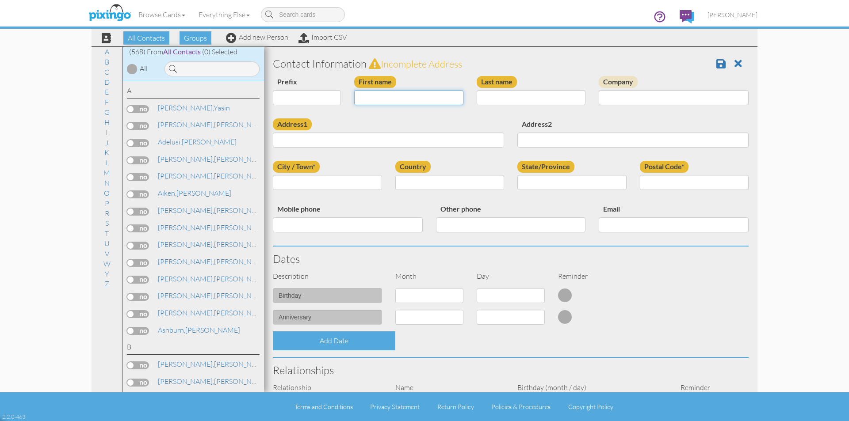
click at [413, 97] on input "First name" at bounding box center [408, 97] width 109 height 15
type input "[PERSON_NAME]"
type input "Dooner"
type input "[STREET_ADDRESS]"
type input "[GEOGRAPHIC_DATA]"
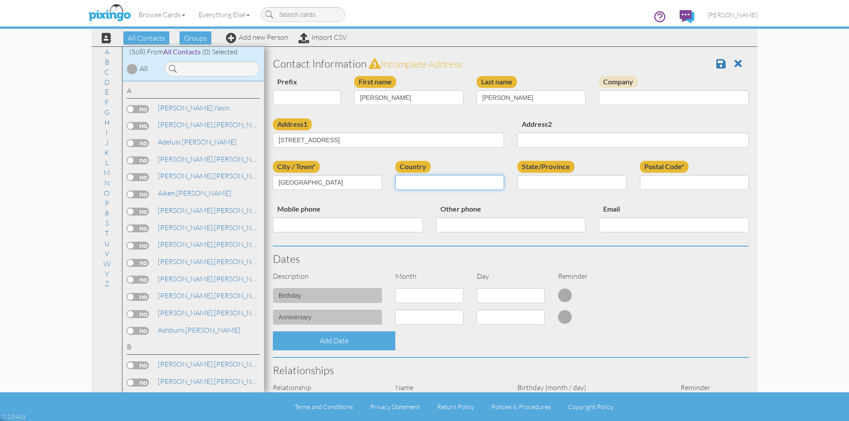
select select "object:7127"
click at [617, 184] on select "AA (Military) AE (Military) Alabama Alaska American Samoa AP (Military) Arizona…" at bounding box center [571, 182] width 109 height 15
select select "object:7386"
click at [517, 175] on select "AA (Military) AE (Military) Alabama Alaska American Samoa AP (Military) Arizona…" at bounding box center [571, 182] width 109 height 15
click at [658, 184] on input "Postal Code*" at bounding box center [694, 182] width 109 height 15
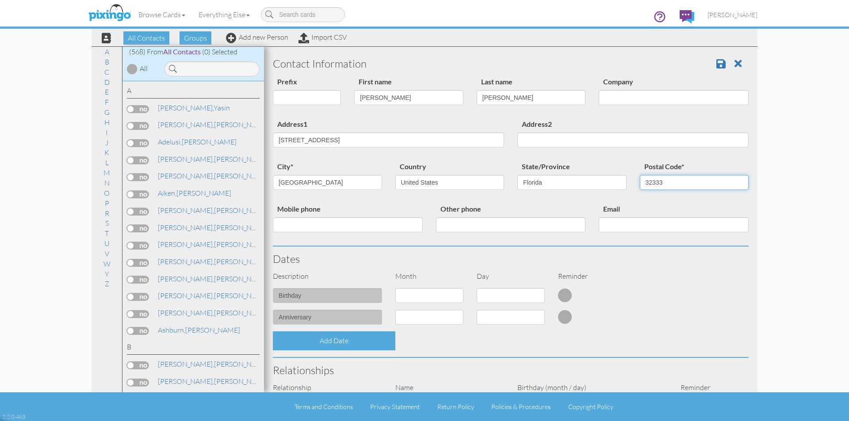
type input "32333"
click at [660, 271] on div "Description Month Day Reminder" at bounding box center [510, 279] width 489 height 17
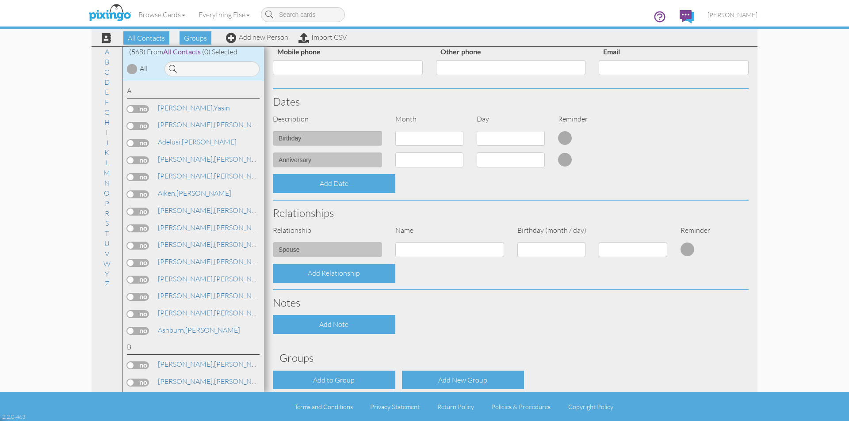
scroll to position [200, 0]
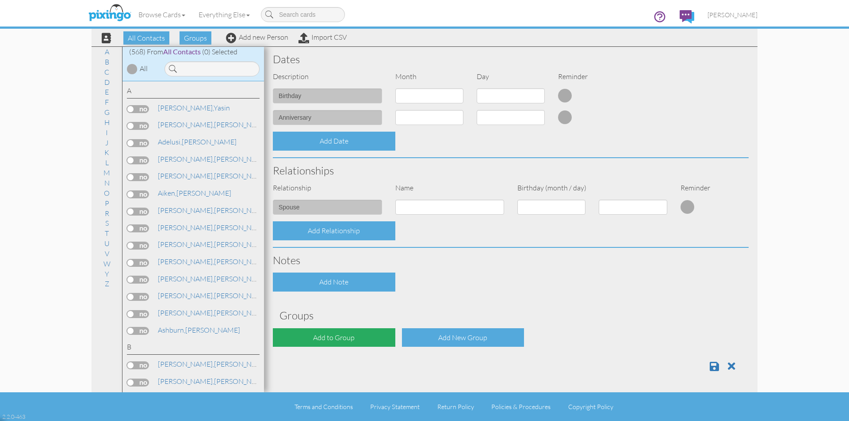
click at [367, 340] on div "Add to Group" at bounding box center [334, 337] width 122 height 19
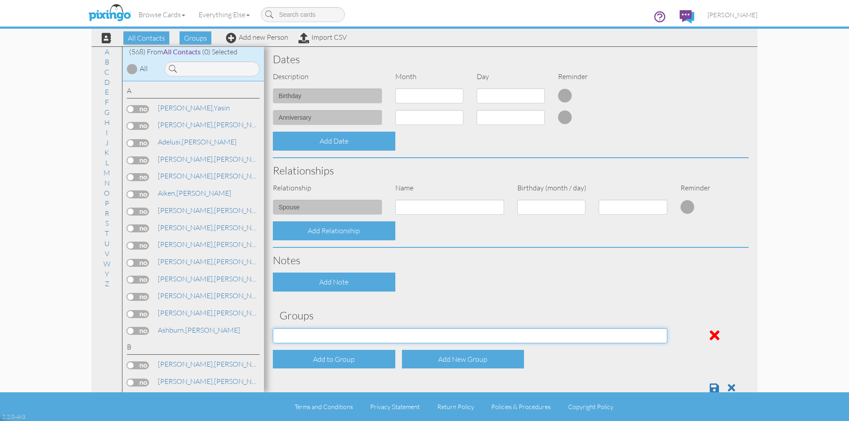
click at [460, 337] on select "Employee's Friends Sold list Sep 27, 05:03:00 PM Suspects Trifecta Referral gro…" at bounding box center [470, 335] width 394 height 15
select select "object:7438"
click at [273, 328] on select "Employee's Friends Sold list Sep 27, 05:03:00 PM Suspects Trifecta Referral gro…" at bounding box center [470, 335] width 394 height 15
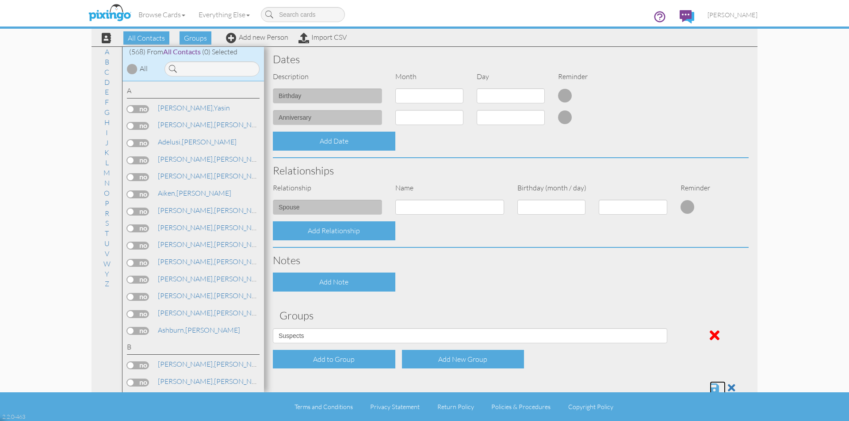
click at [710, 387] on span at bounding box center [714, 388] width 9 height 11
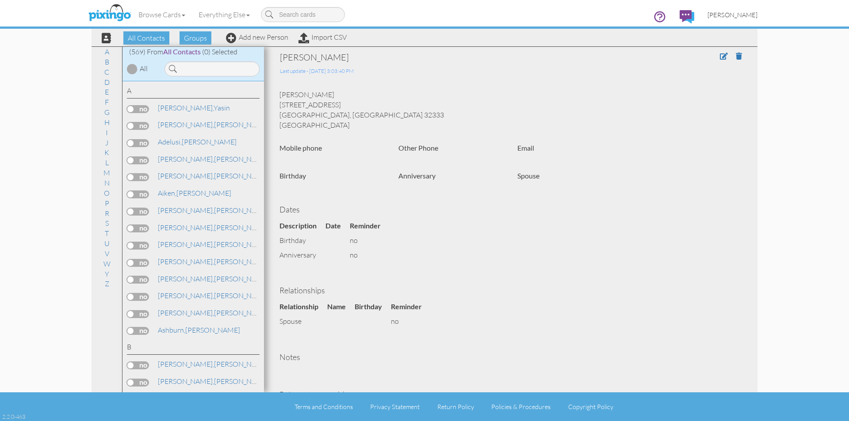
click at [750, 13] on span "[PERSON_NAME]" at bounding box center [732, 15] width 50 height 8
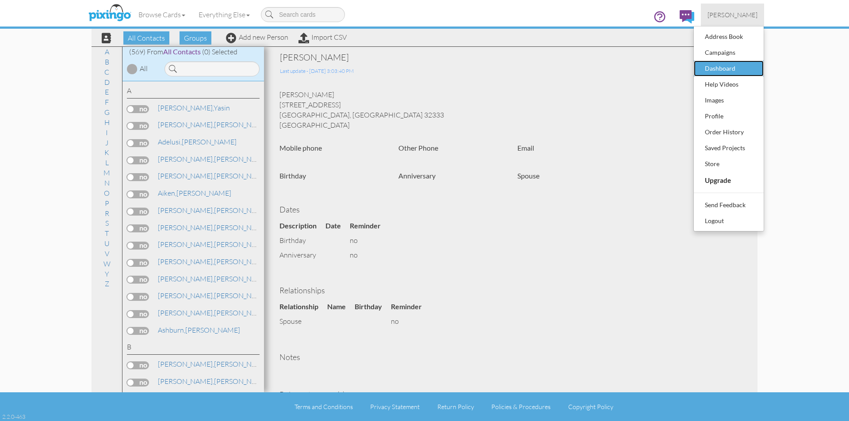
click at [723, 70] on div "Dashboard" at bounding box center [728, 68] width 52 height 13
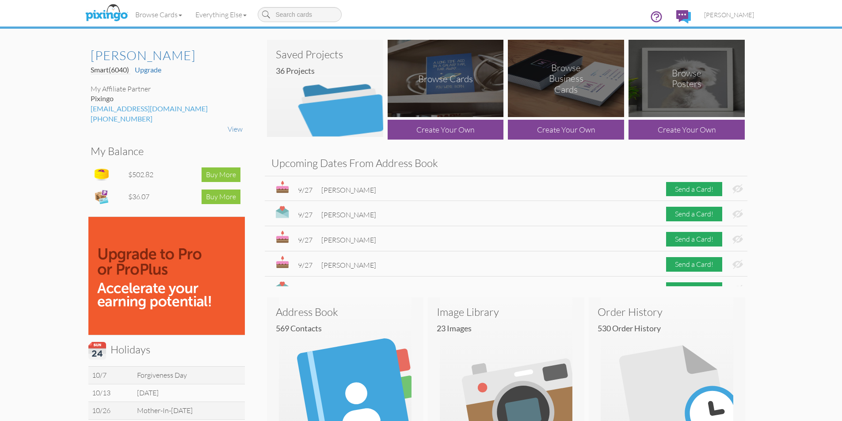
click at [344, 115] on img at bounding box center [325, 88] width 116 height 97
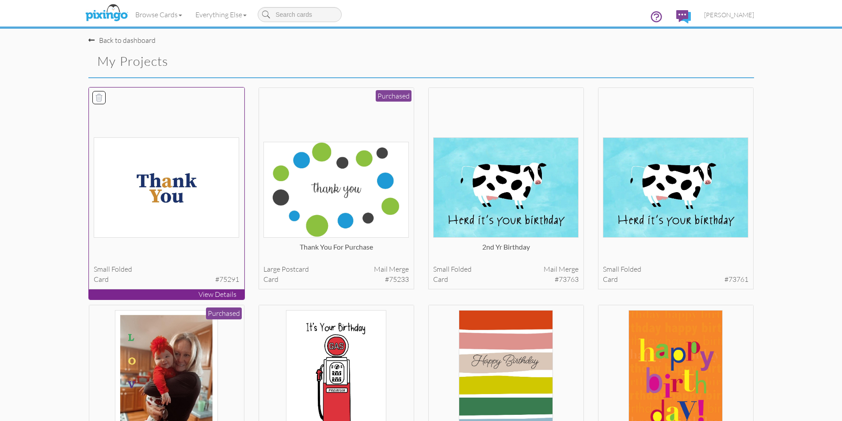
click at [191, 211] on img at bounding box center [166, 187] width 145 height 100
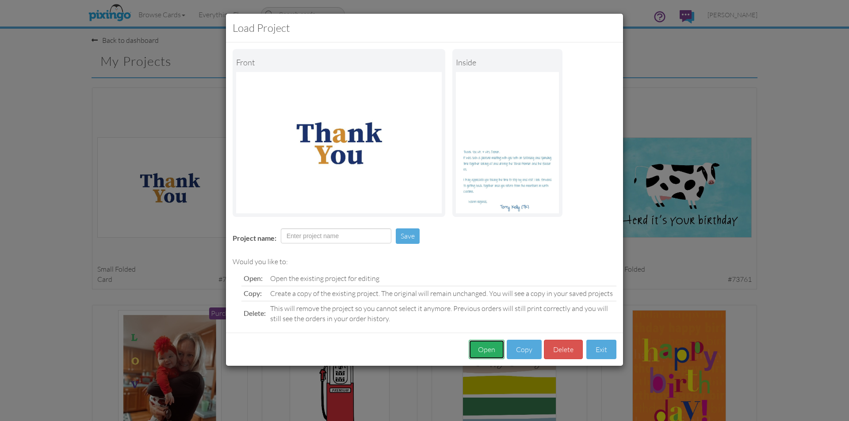
click at [489, 353] on button "Open" at bounding box center [487, 350] width 36 height 20
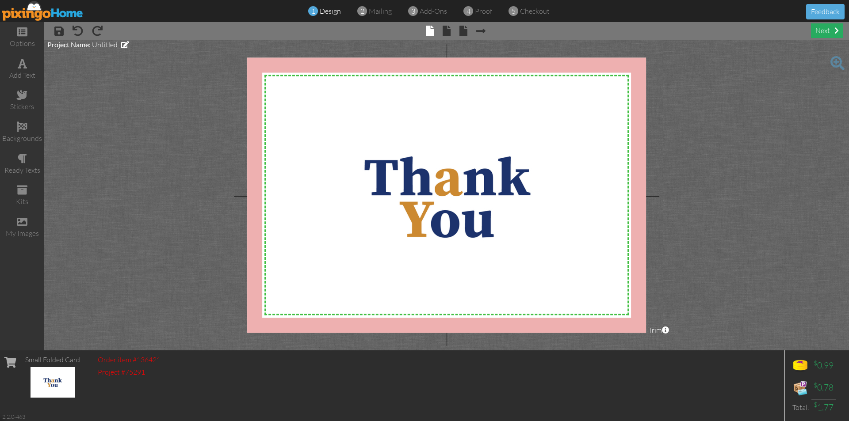
click at [826, 31] on div "next" at bounding box center [827, 30] width 32 height 15
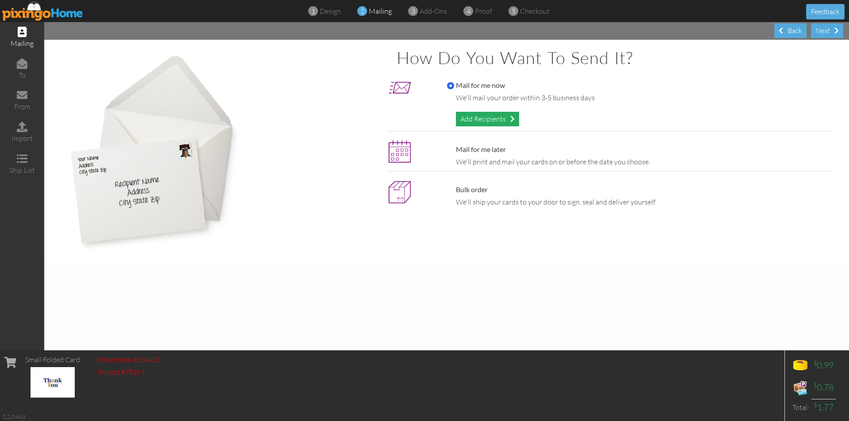
click at [496, 121] on div "Add Recipients" at bounding box center [487, 119] width 63 height 15
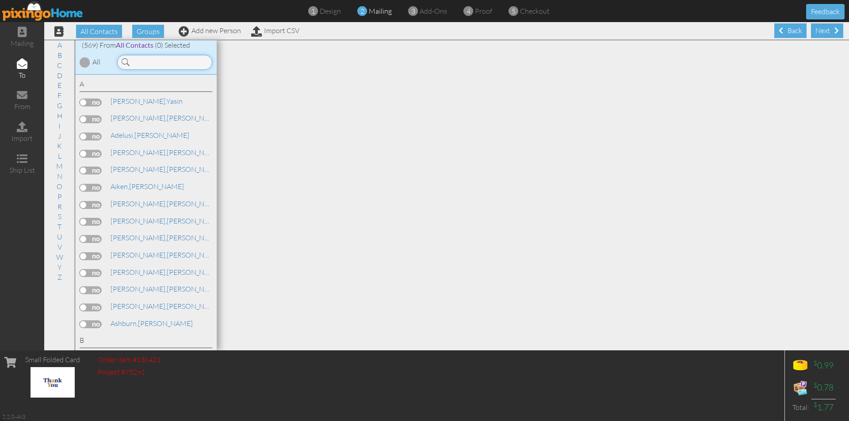
click at [147, 61] on input at bounding box center [164, 62] width 95 height 15
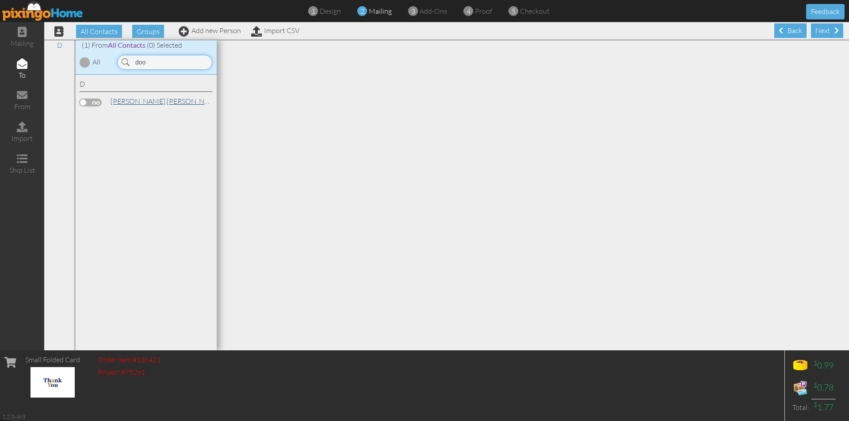
type input "doo"
click at [147, 105] on link "[PERSON_NAME]" at bounding box center [166, 101] width 113 height 11
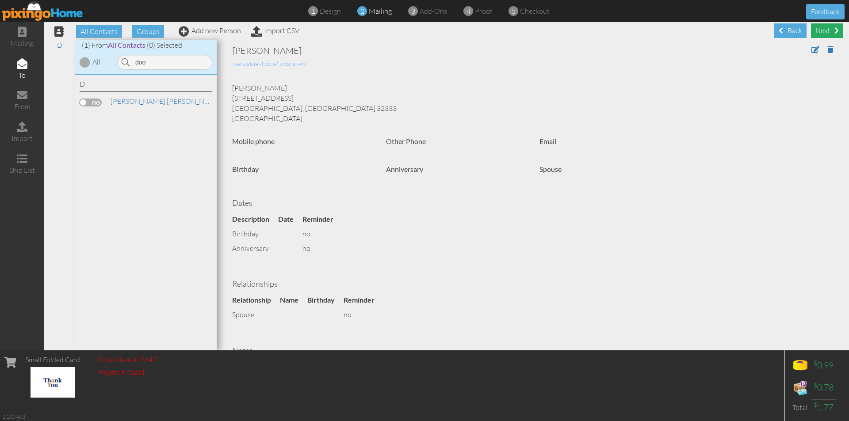
click at [822, 27] on div "Next" at bounding box center [827, 30] width 32 height 15
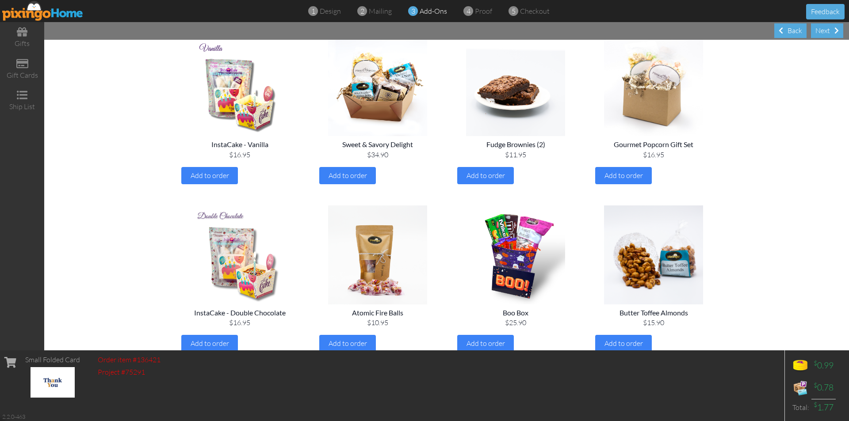
scroll to position [88, 0]
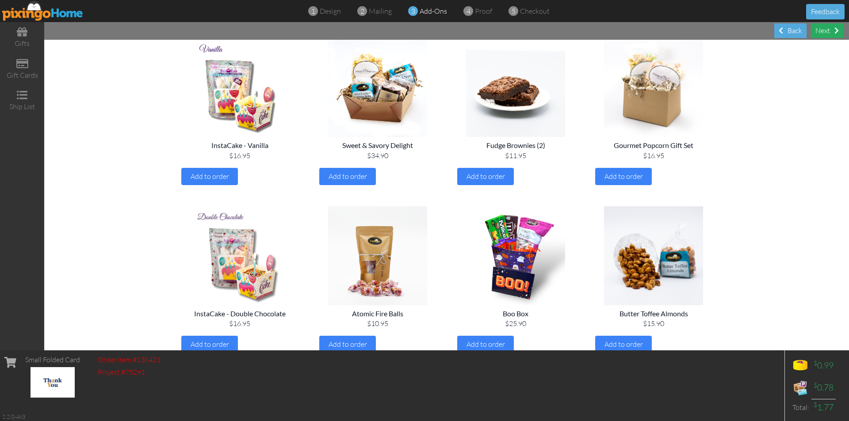
click at [823, 32] on div "Next" at bounding box center [827, 30] width 32 height 15
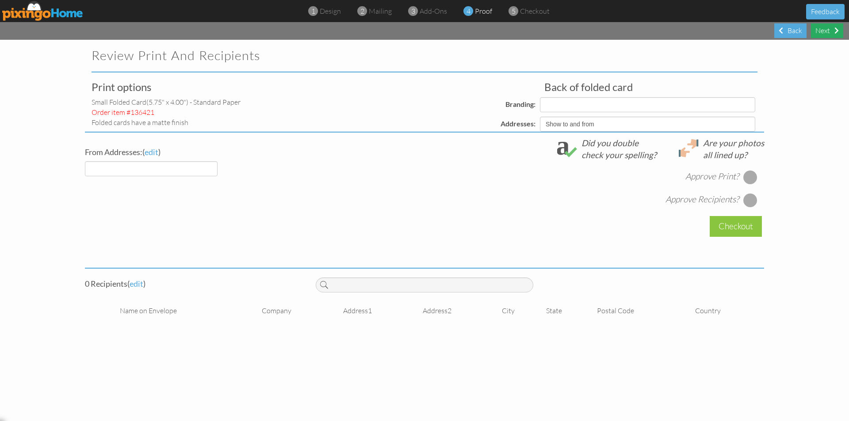
select select "object:4981"
select select "object:4982"
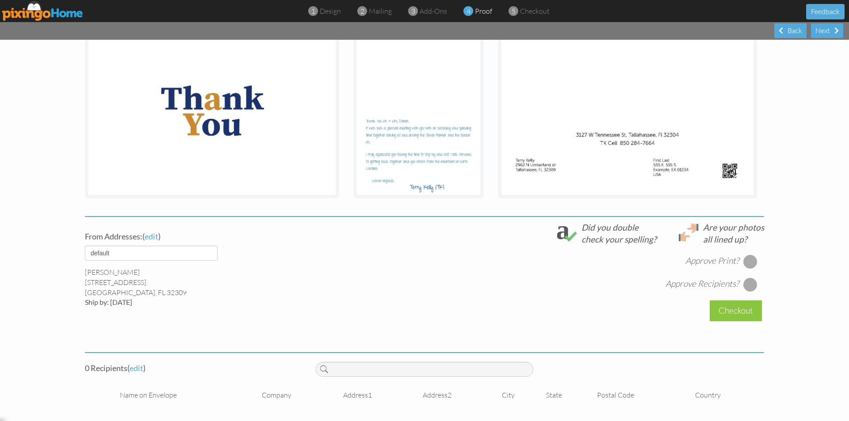
scroll to position [148, 0]
click at [748, 261] on div at bounding box center [750, 261] width 14 height 14
click at [749, 281] on div at bounding box center [750, 284] width 14 height 14
click at [748, 285] on div at bounding box center [750, 284] width 14 height 14
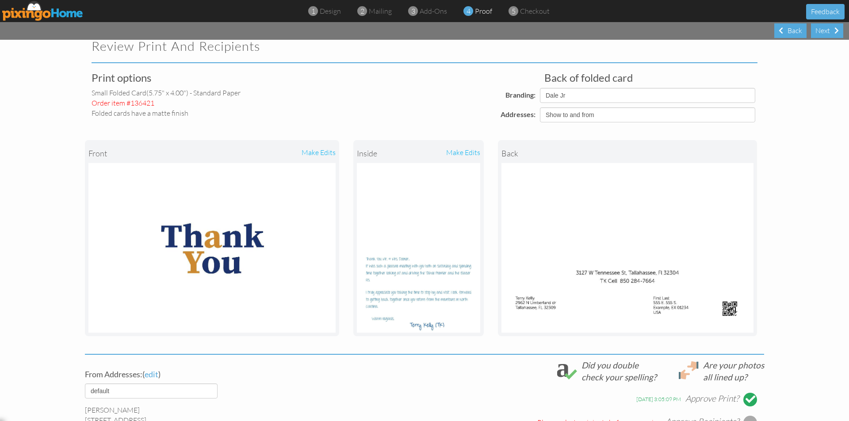
scroll to position [0, 0]
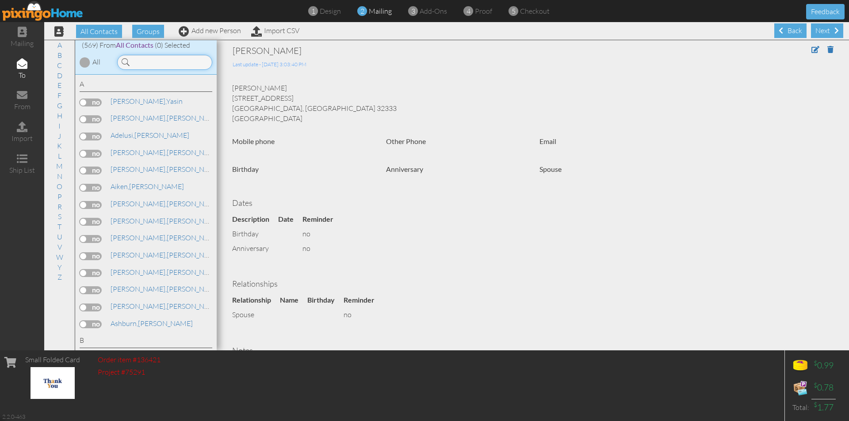
click at [189, 62] on input at bounding box center [164, 62] width 95 height 15
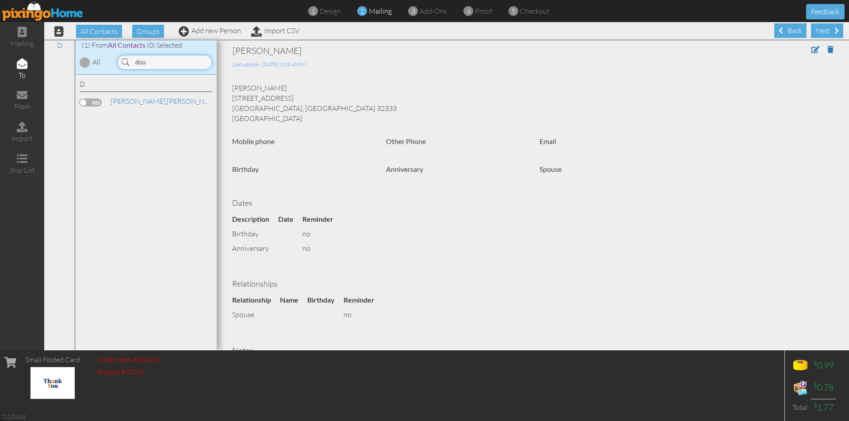
type input "doo"
click at [99, 100] on label at bounding box center [91, 103] width 22 height 8
click at [0, 0] on input "checkbox" at bounding box center [0, 0] width 0 height 0
click at [821, 33] on div "Next" at bounding box center [827, 30] width 32 height 15
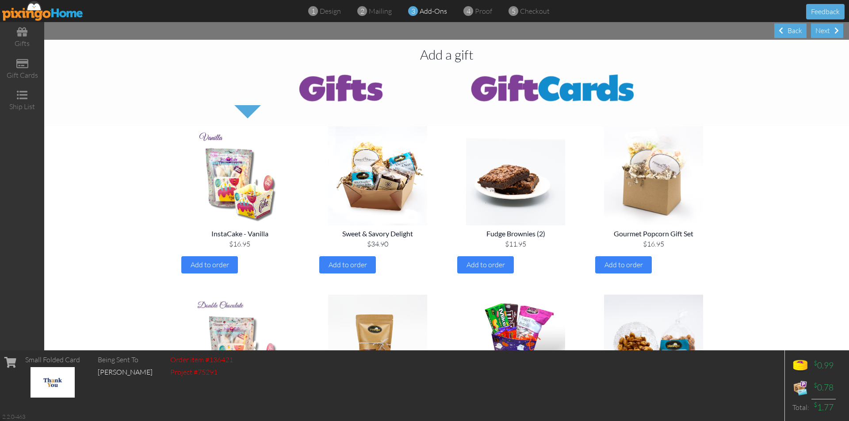
click at [821, 33] on div "Next" at bounding box center [827, 30] width 32 height 15
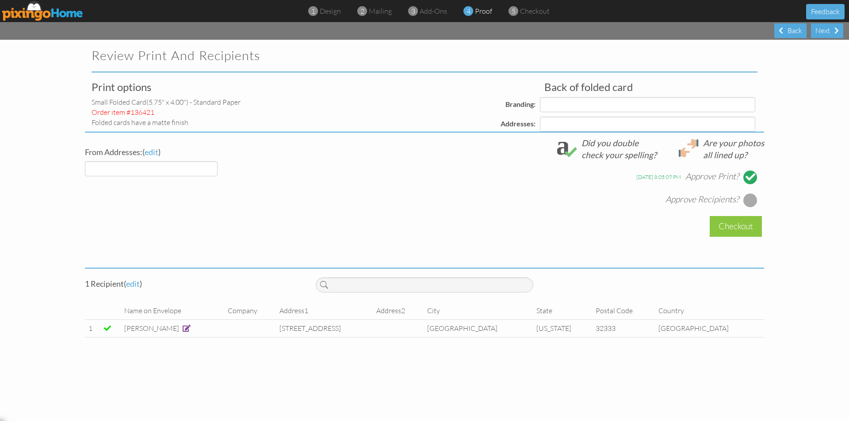
select select "object:6526"
select select "object:6530"
select select "object:6540"
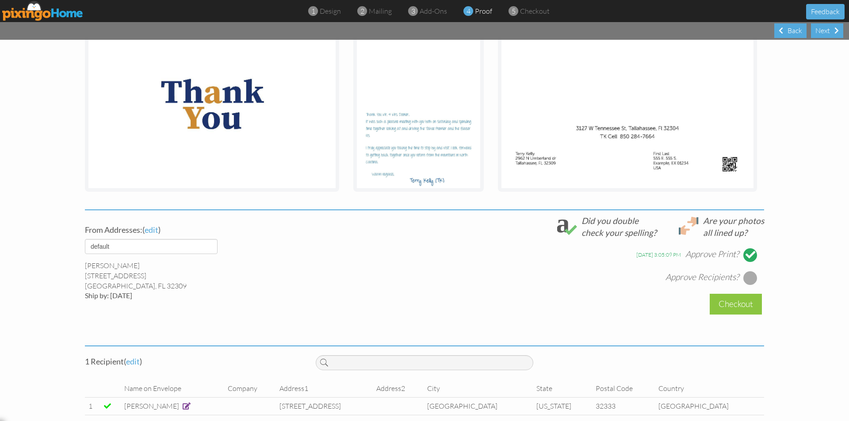
scroll to position [166, 0]
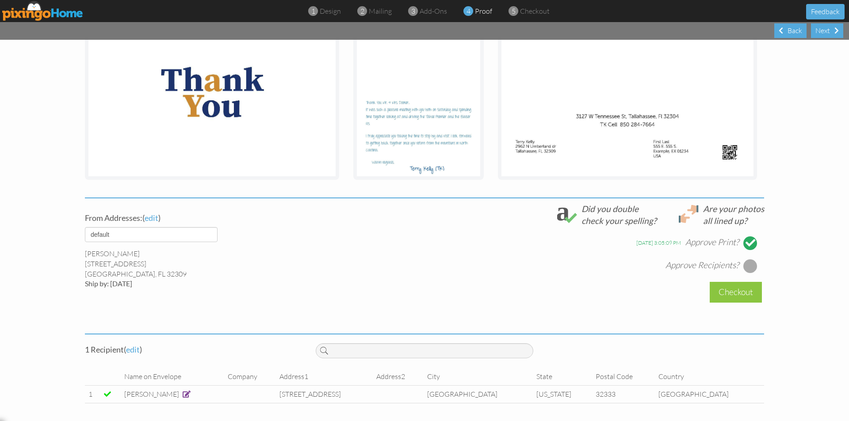
click at [747, 266] on div at bounding box center [750, 266] width 14 height 14
click at [741, 288] on div "Checkout" at bounding box center [736, 292] width 52 height 21
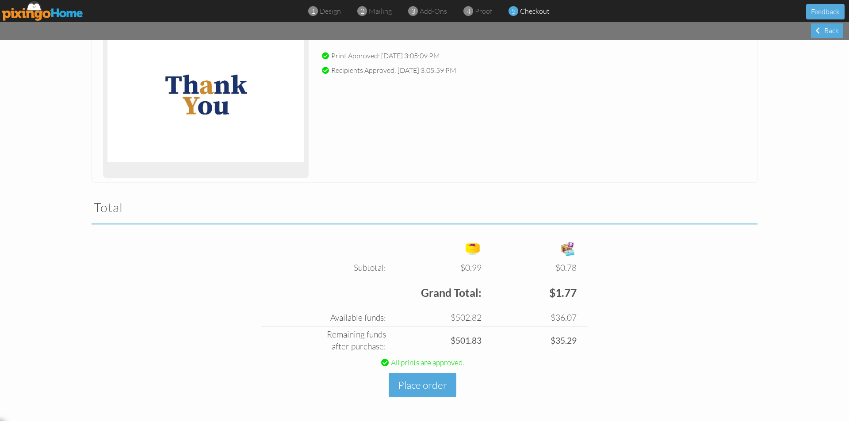
scroll to position [140, 0]
click at [431, 382] on button "Place order" at bounding box center [423, 385] width 68 height 24
